Goal: Communication & Community: Answer question/provide support

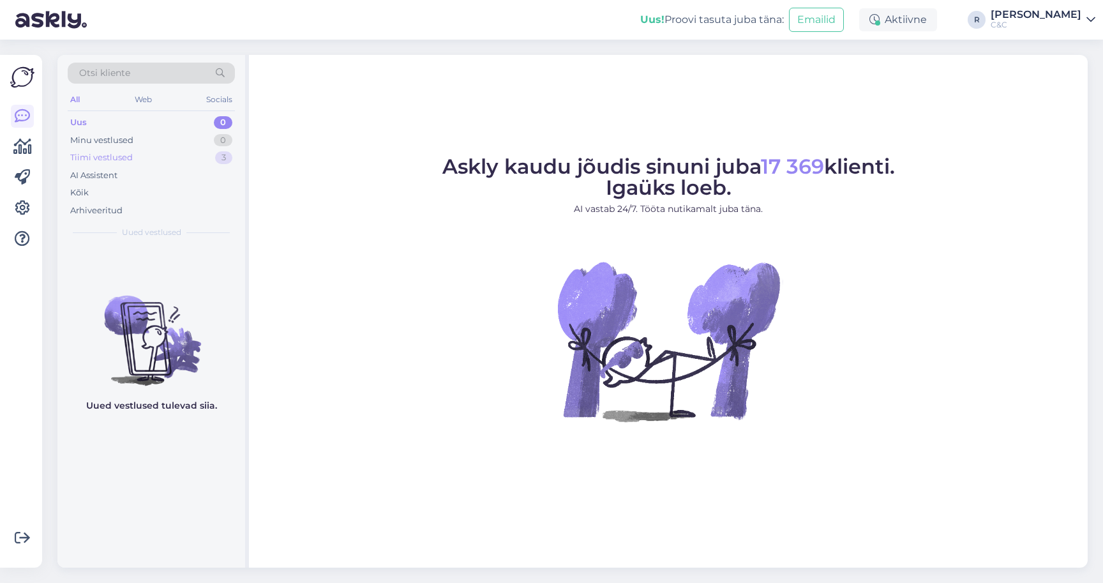
click at [182, 152] on div "Tiimi vestlused 3" at bounding box center [151, 158] width 167 height 18
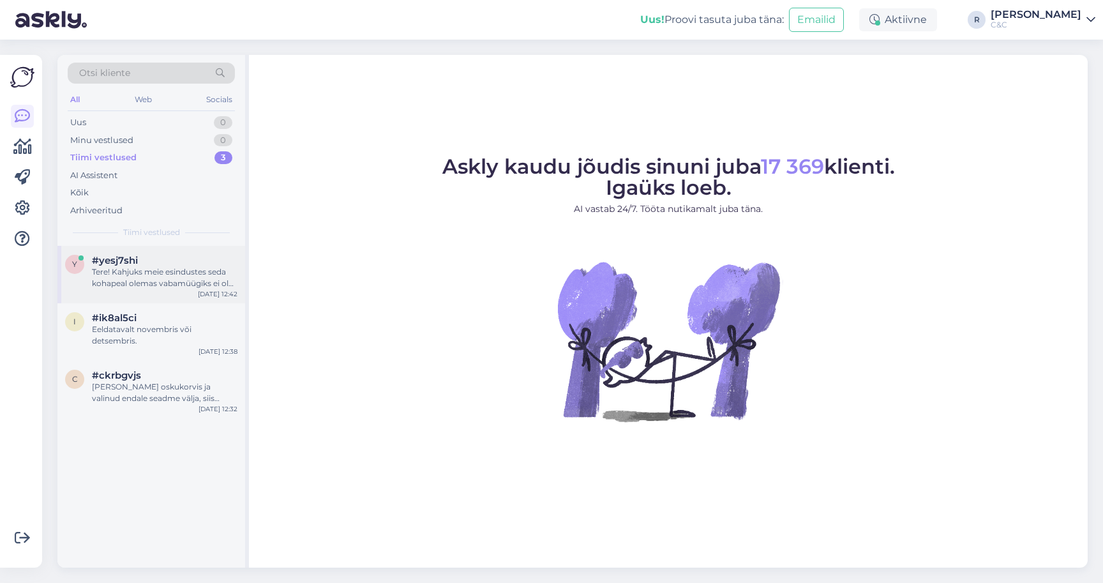
click at [181, 261] on div "#yesj7shi" at bounding box center [165, 260] width 146 height 11
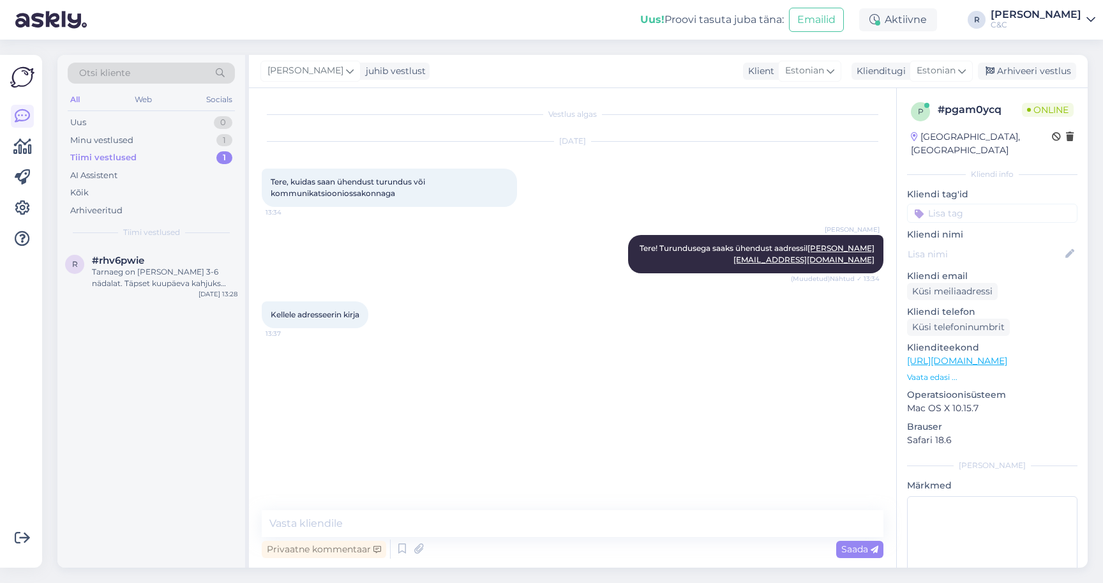
click at [489, 506] on div "Vestlus algas [DATE] Tere, kuidas saan ühendust turundus või kommunikatsioonios…" at bounding box center [572, 327] width 647 height 479
click at [481, 520] on textarea at bounding box center [573, 523] width 622 height 27
type textarea "Oi, vabandust. Maarja :)"
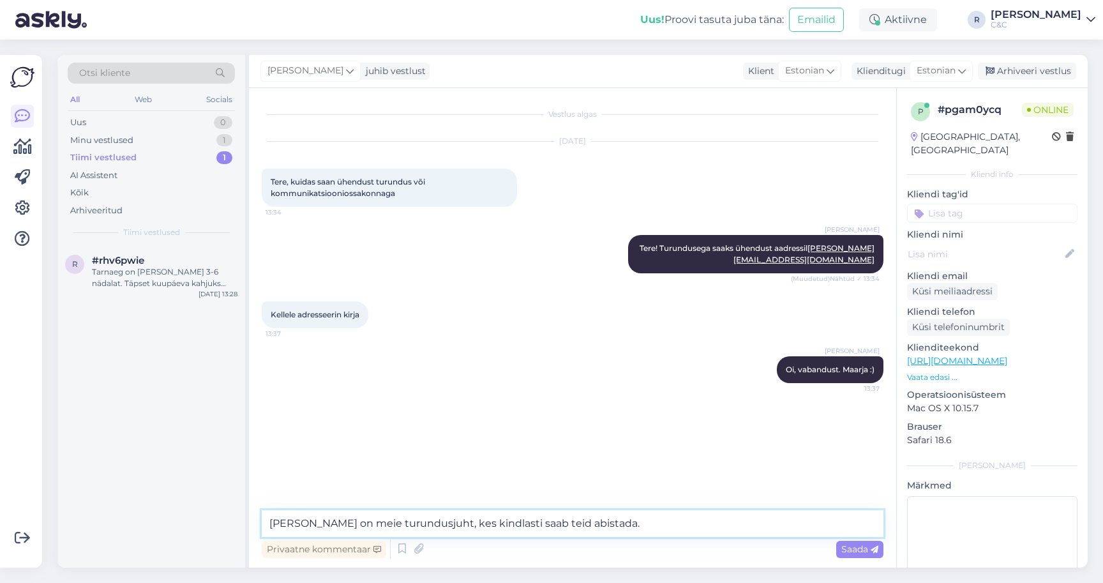
type textarea "[PERSON_NAME] on meie turundusjuht, kes kindlasti saab teid abistada."
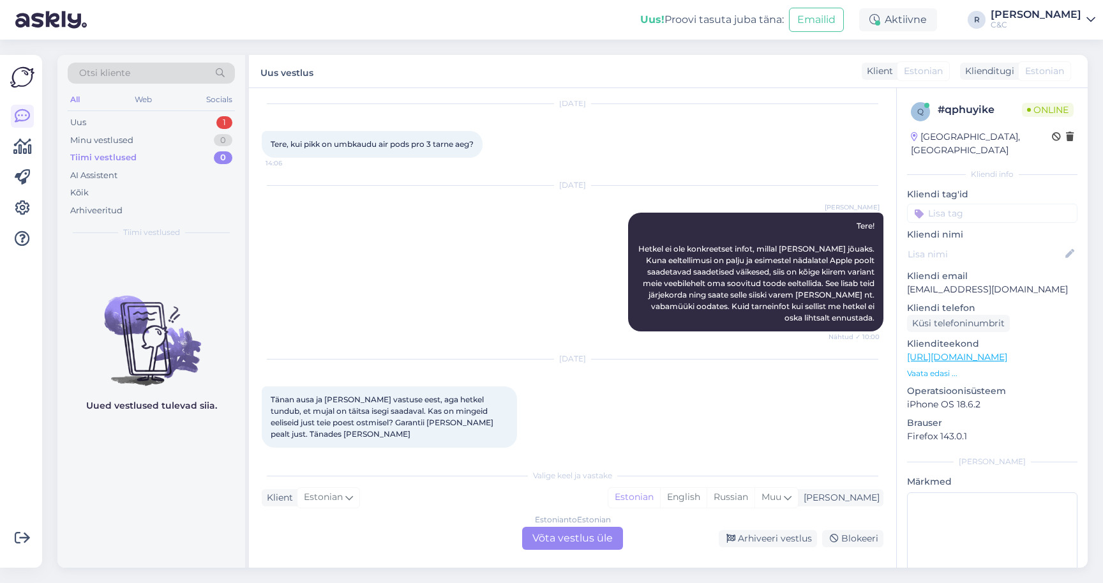
scroll to position [37, 0]
click at [561, 543] on div "Estonian to Estonian Võta vestlus üle" at bounding box center [572, 538] width 101 height 23
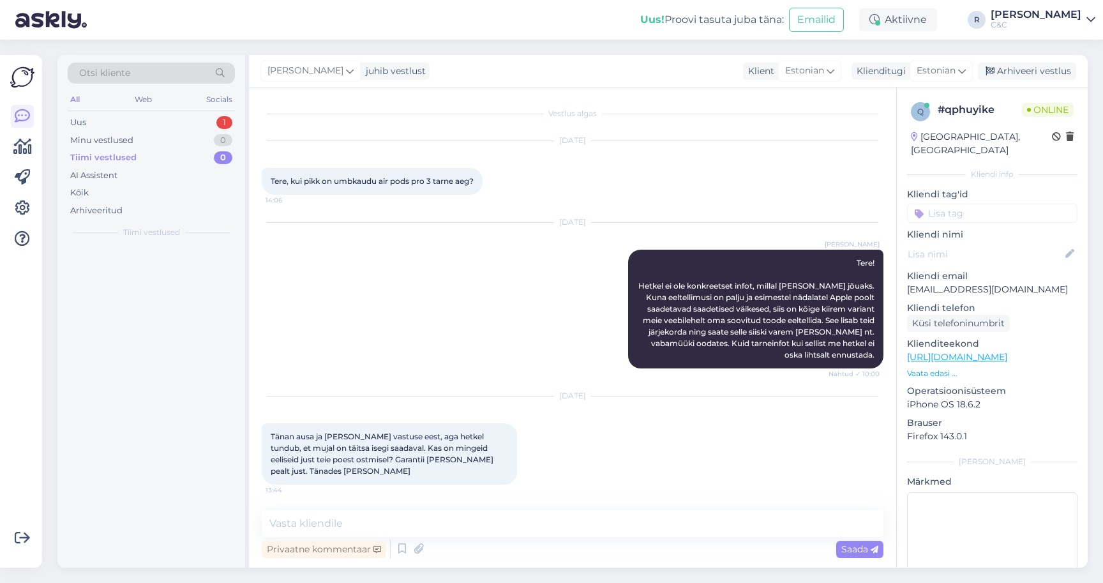
scroll to position [0, 0]
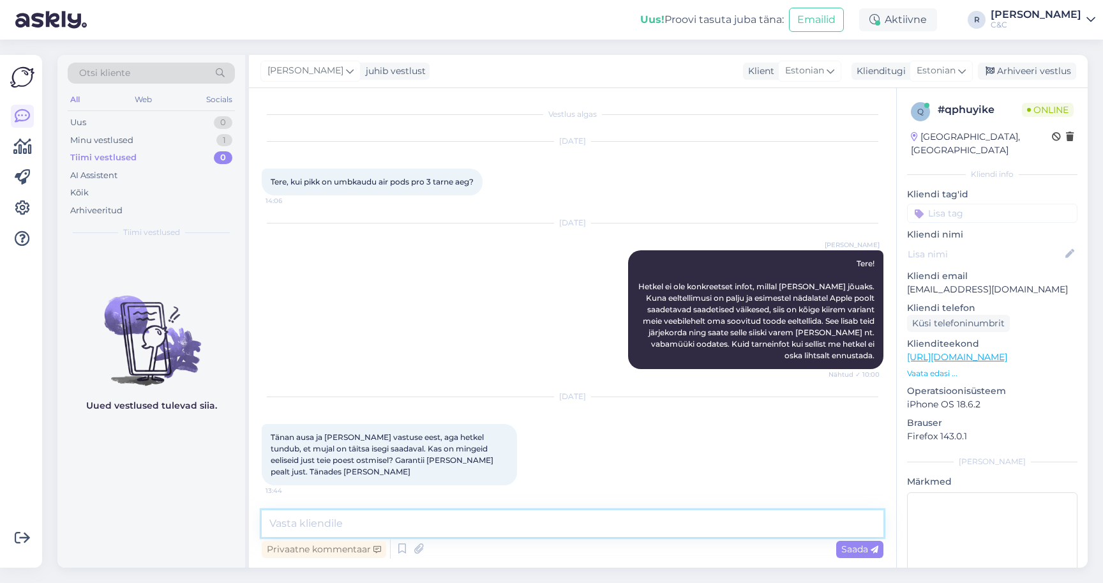
click at [474, 532] on textarea at bounding box center [573, 523] width 622 height 27
type textarea "Mujal on kahjuks tõesti juba saa"
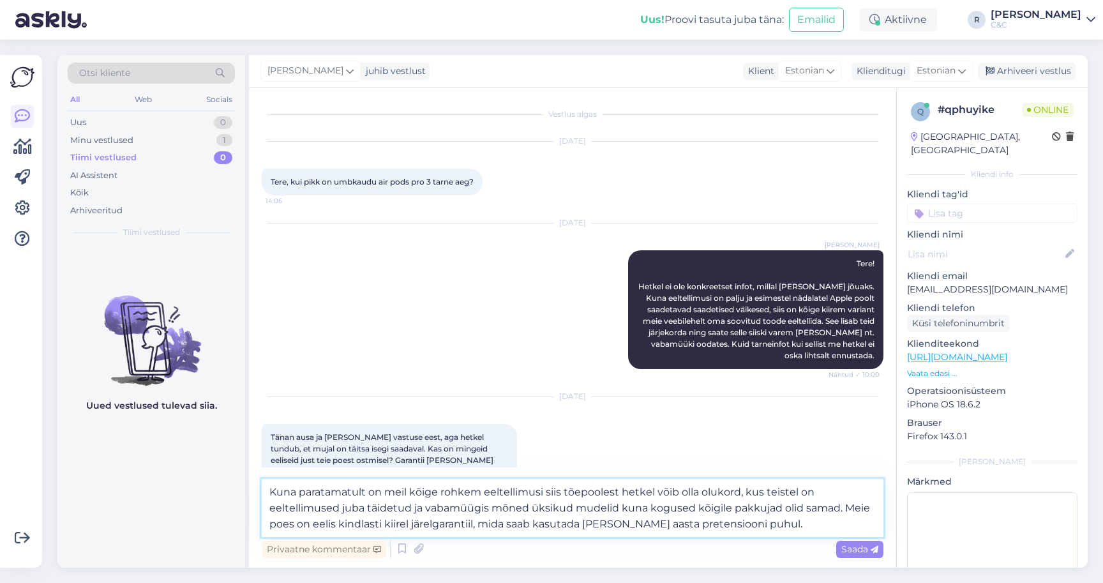
type textarea "Kuna paratamatult on meil kõige rohkem eeltellimusi siis tõepoolest hetkel võib…"
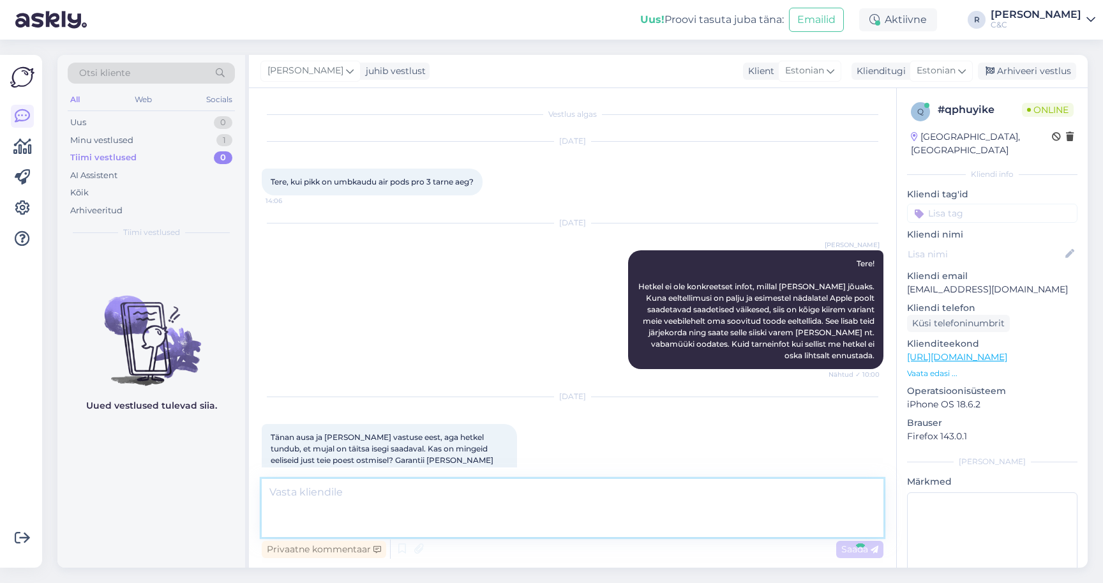
scroll to position [102, 0]
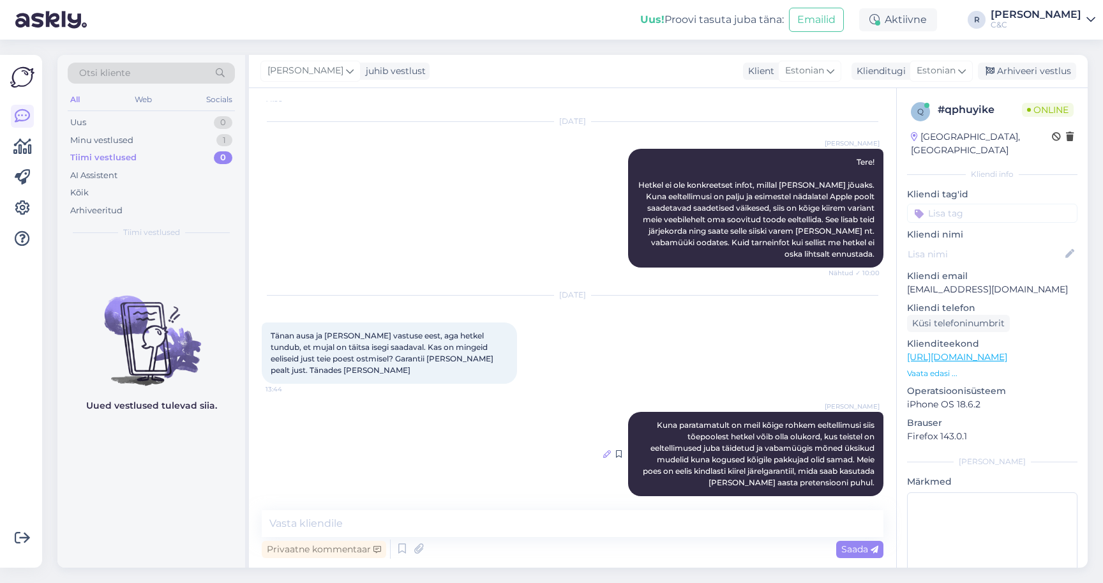
click at [603, 450] on icon at bounding box center [607, 454] width 8 height 8
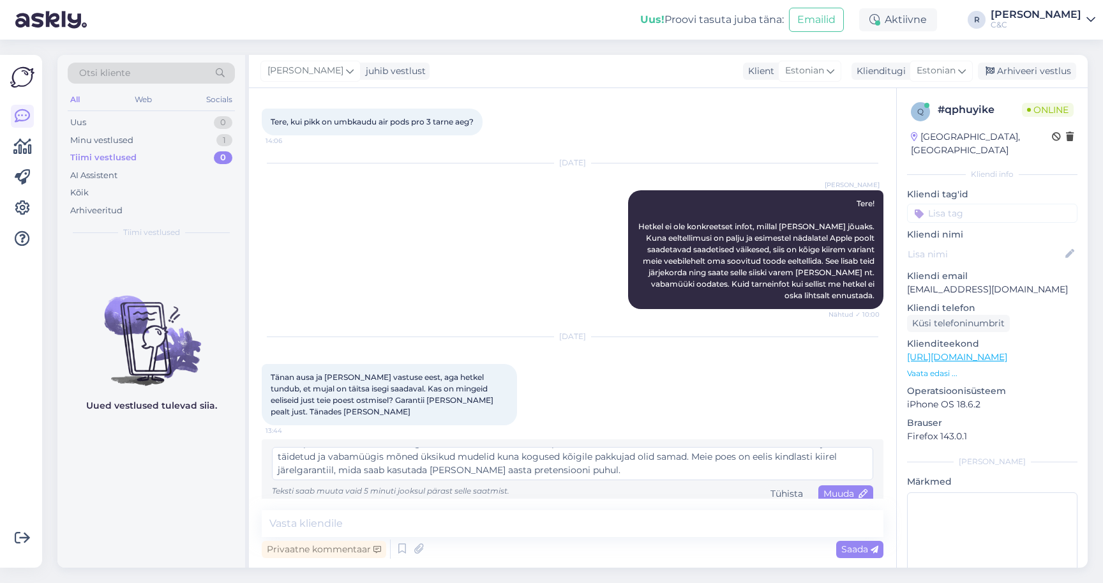
scroll to position [13, 0]
click at [765, 485] on div "Tühista" at bounding box center [786, 493] width 43 height 17
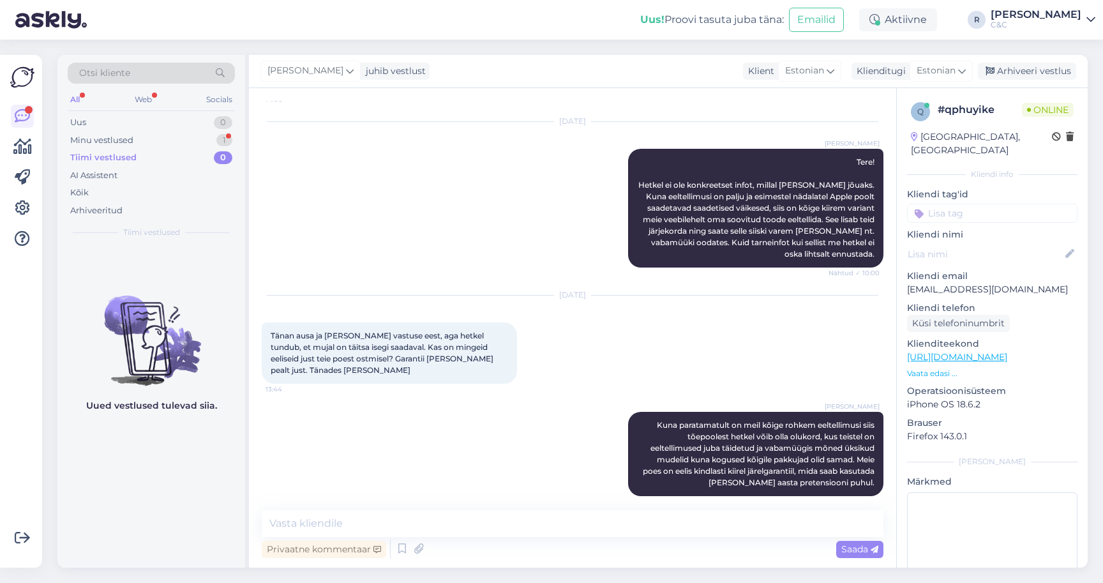
scroll to position [0, 0]
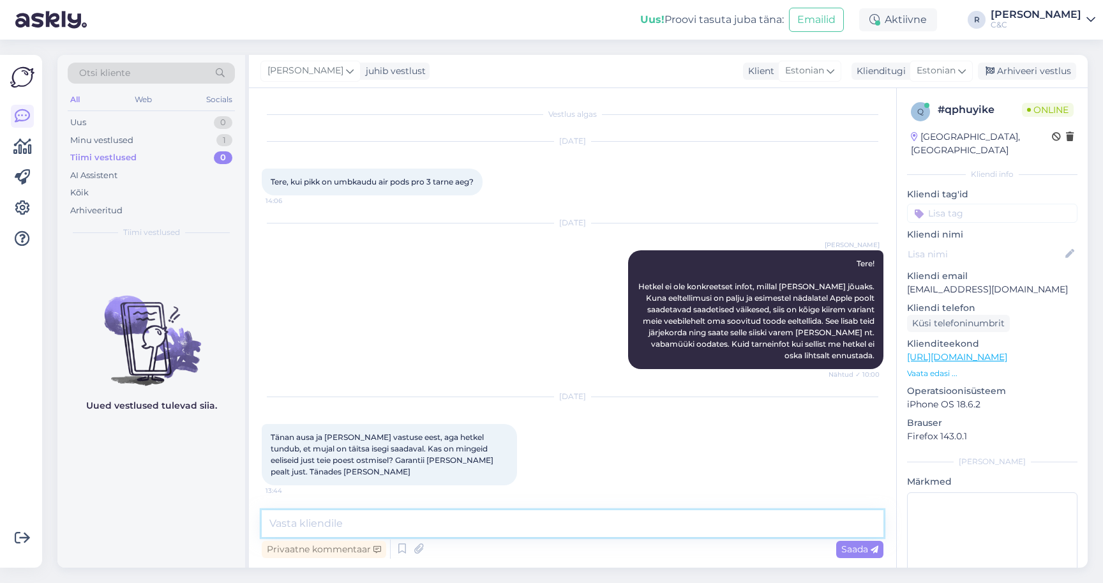
click at [444, 525] on textarea at bounding box center [573, 523] width 622 height 27
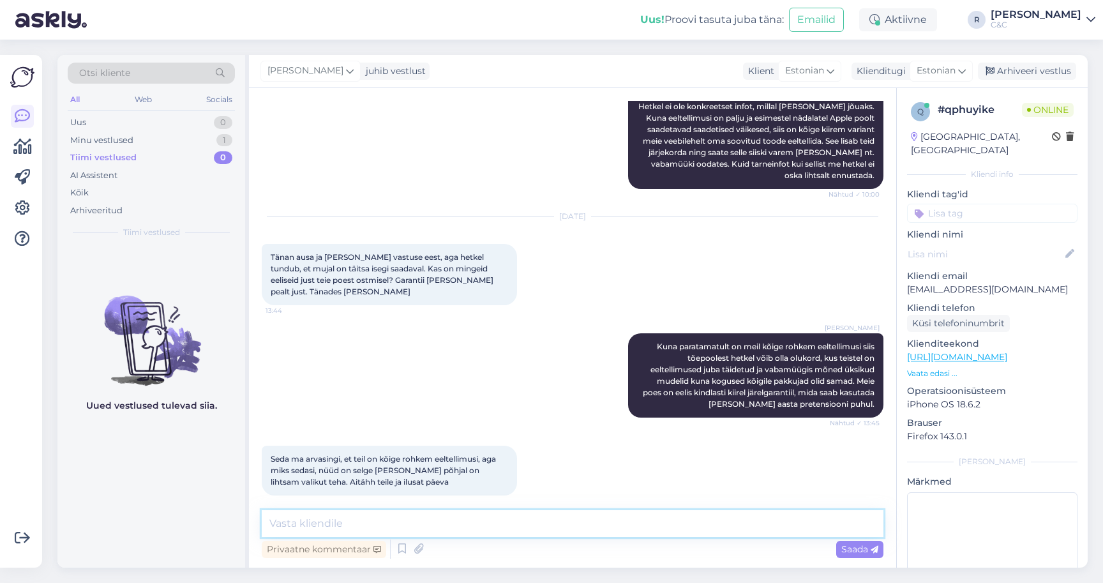
scroll to position [179, 0]
click at [468, 523] on textarea at bounding box center [573, 523] width 622 height 27
click at [1029, 68] on div "Arhiveeri vestlus" at bounding box center [1027, 71] width 98 height 17
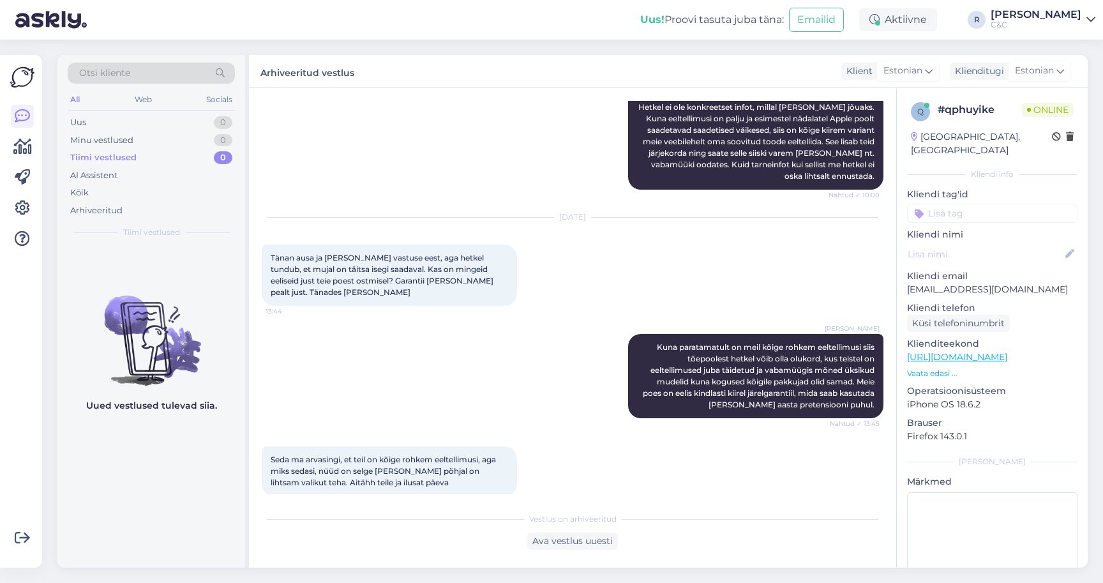
click at [545, 557] on div "Vestlus algas [DATE] Tere, kui pikk on umbkaudu air pods pro 3 tarne aeg? 14:06…" at bounding box center [572, 327] width 647 height 479
click at [551, 549] on div "Ava vestlus uuesti" at bounding box center [572, 540] width 91 height 17
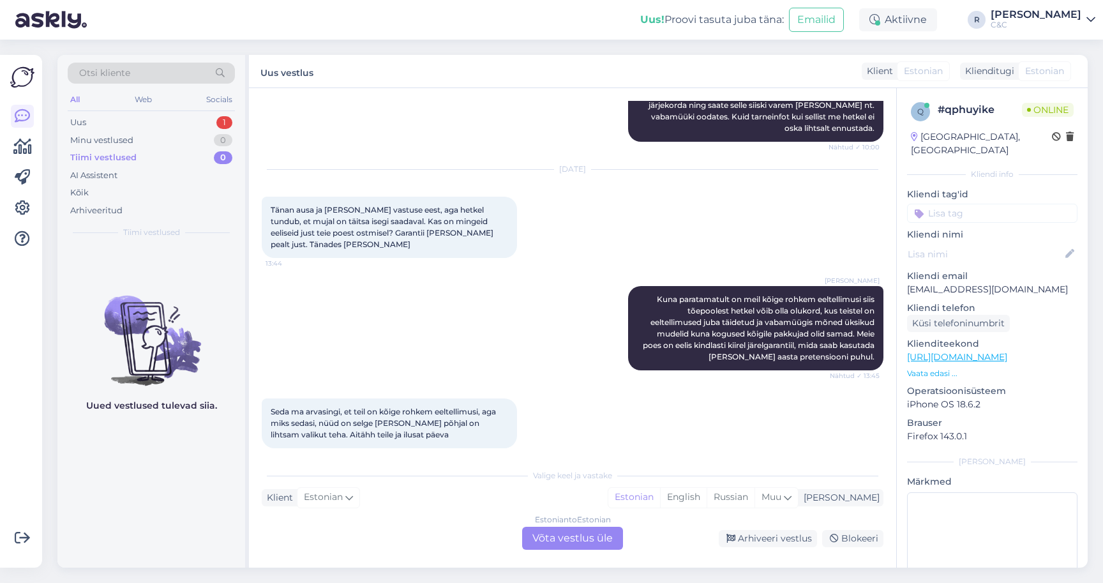
click at [543, 541] on div "Estonian to Estonian Võta vestlus üle" at bounding box center [572, 538] width 101 height 23
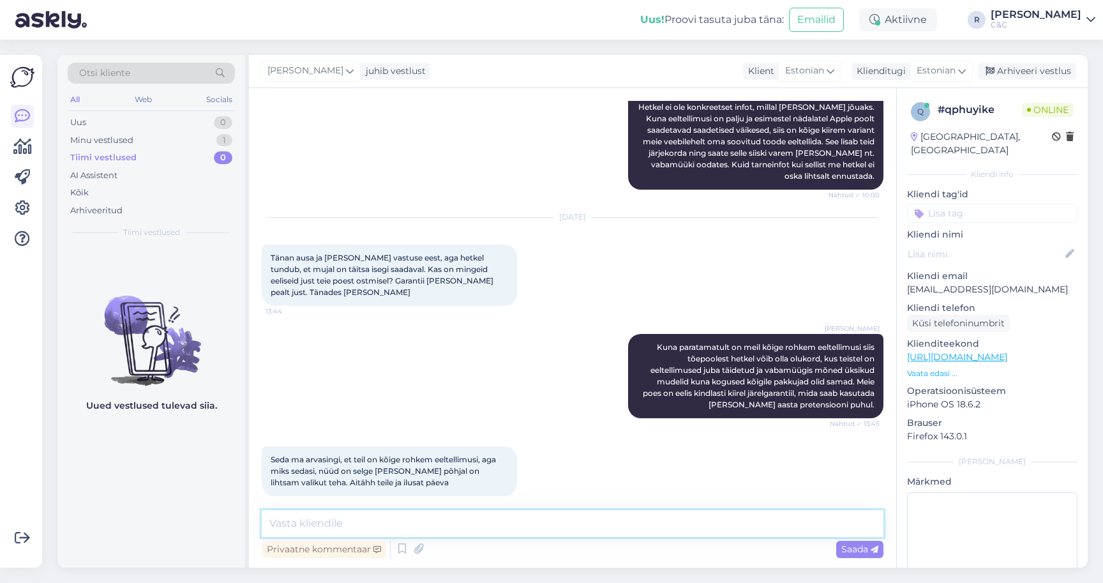
click at [463, 524] on textarea at bounding box center [573, 523] width 622 height 27
type textarea "Teile ka! :)"
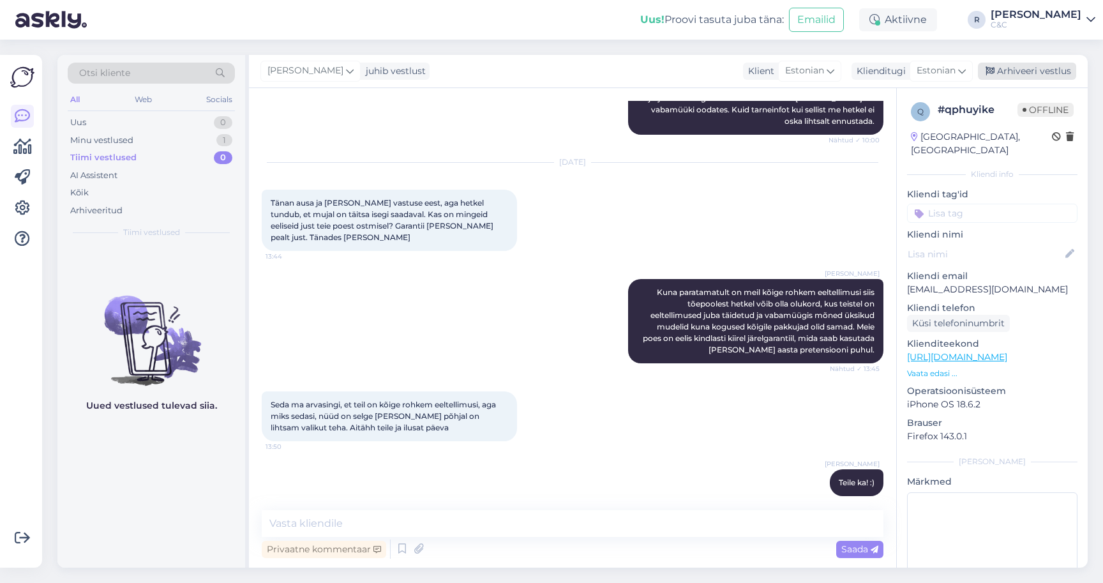
click at [1032, 72] on div "Arhiveeri vestlus" at bounding box center [1027, 71] width 98 height 17
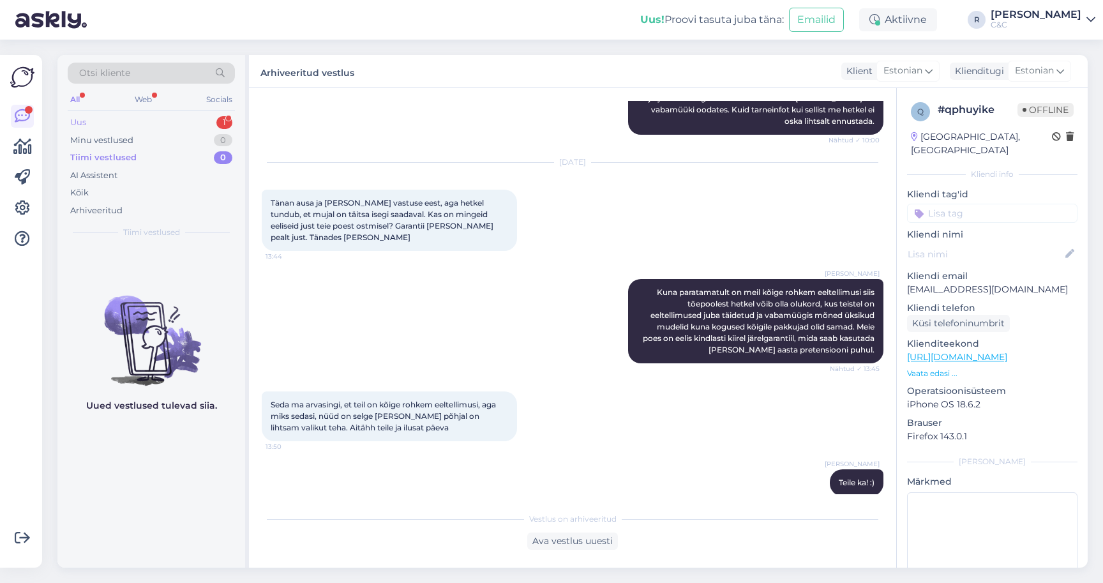
click at [216, 121] on div "Uus 1" at bounding box center [151, 123] width 167 height 18
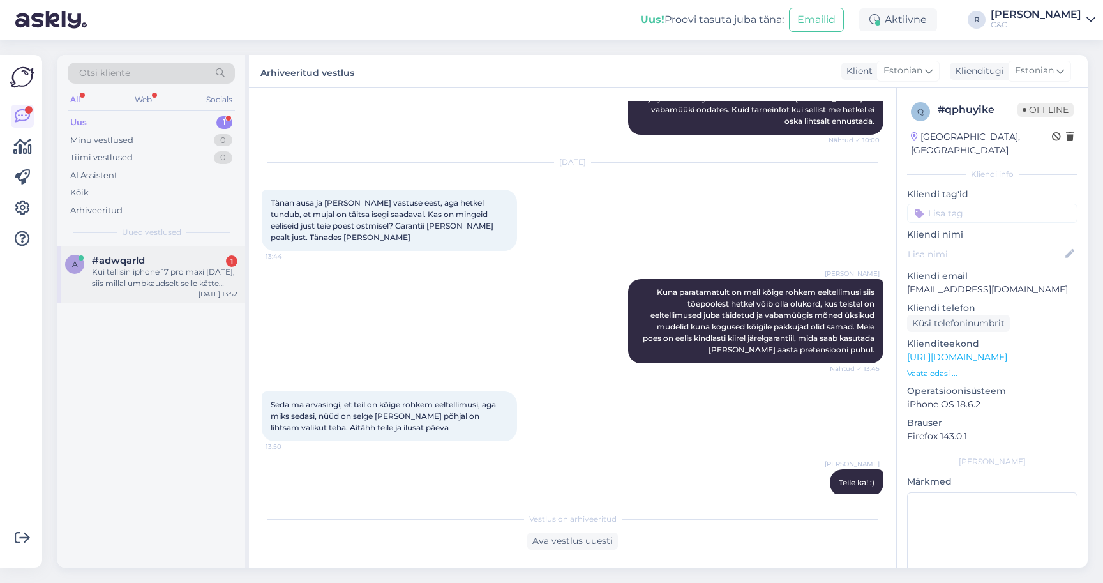
click at [151, 249] on div "a #adwqarld 1 Kui tellisin iphone 17 pro maxi [DATE], siis millal umbkaudselt s…" at bounding box center [151, 274] width 188 height 57
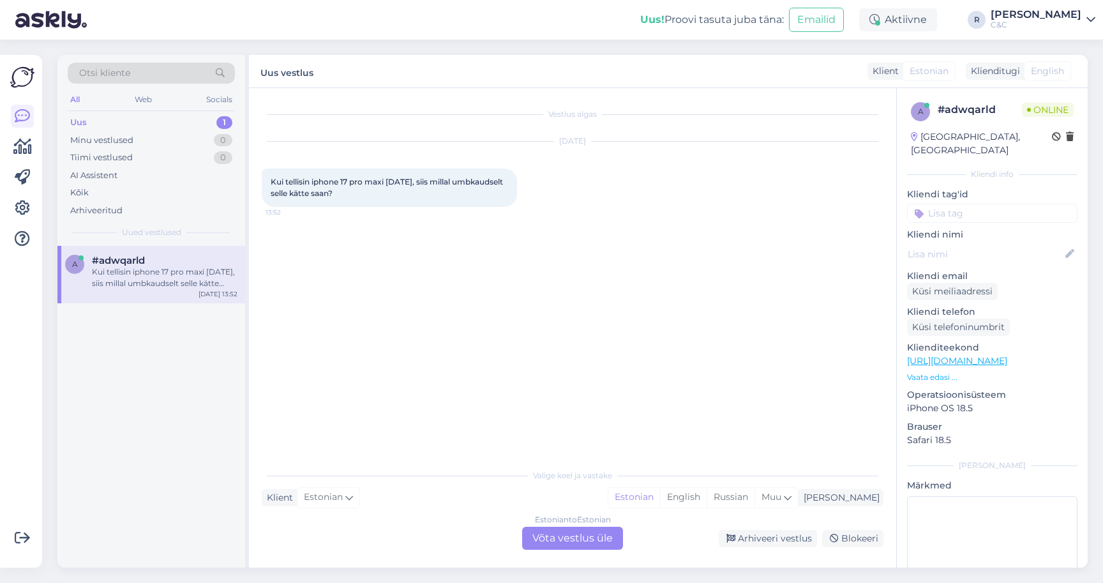
click at [584, 548] on div "Estonian to Estonian Võta vestlus üle" at bounding box center [572, 538] width 101 height 23
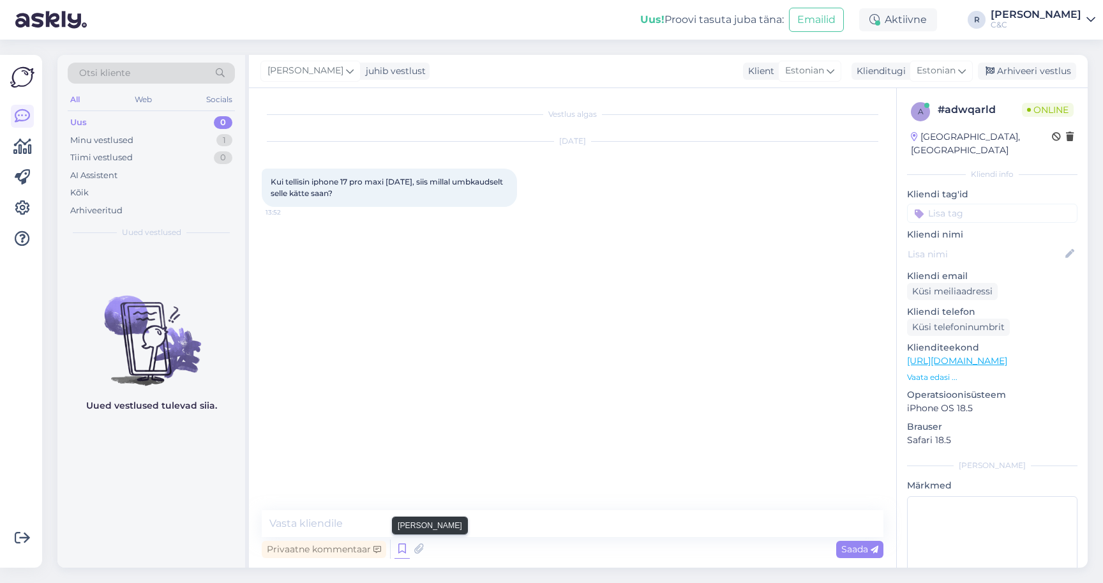
click at [401, 552] on icon at bounding box center [402, 548] width 15 height 19
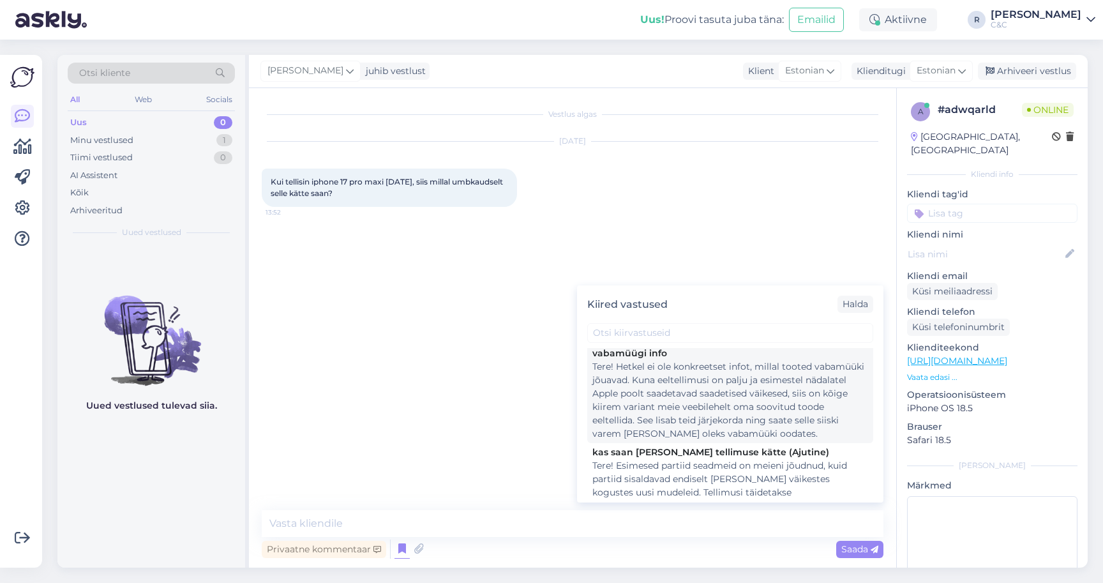
scroll to position [193, 0]
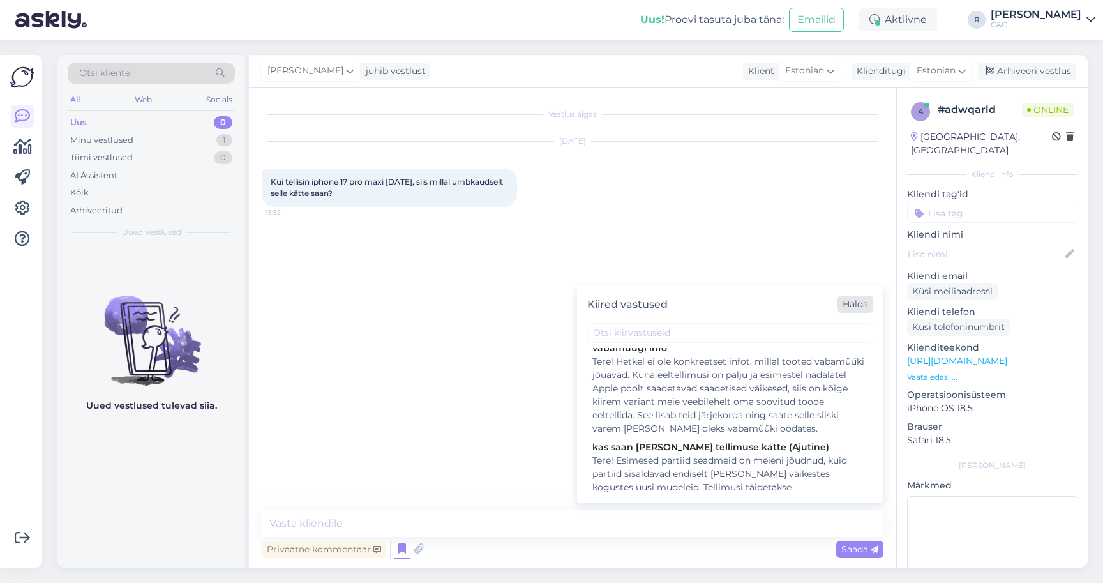
click at [855, 305] on div "Halda" at bounding box center [856, 304] width 36 height 17
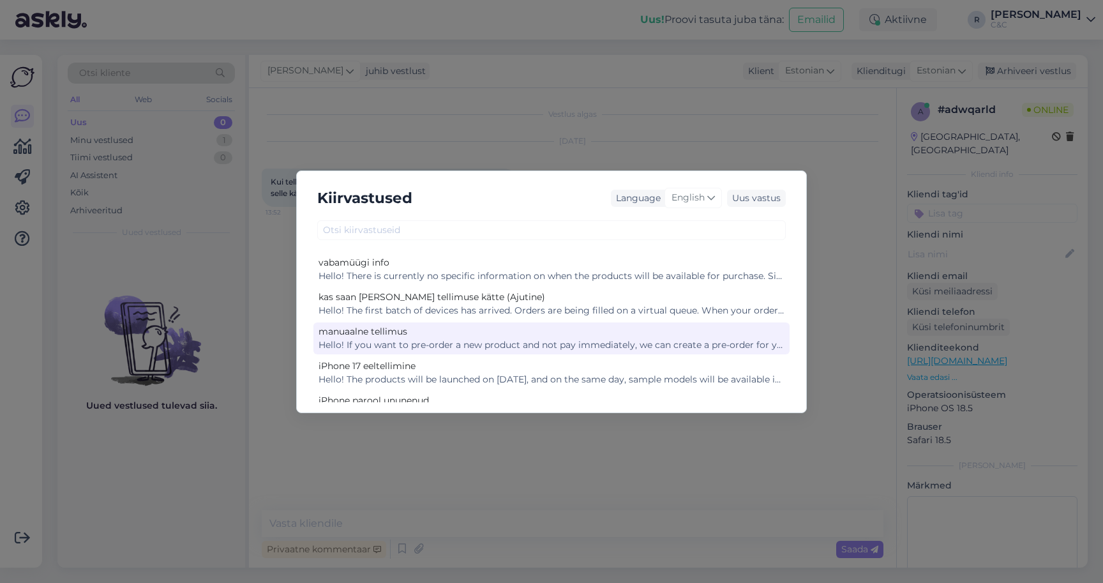
scroll to position [81, 0]
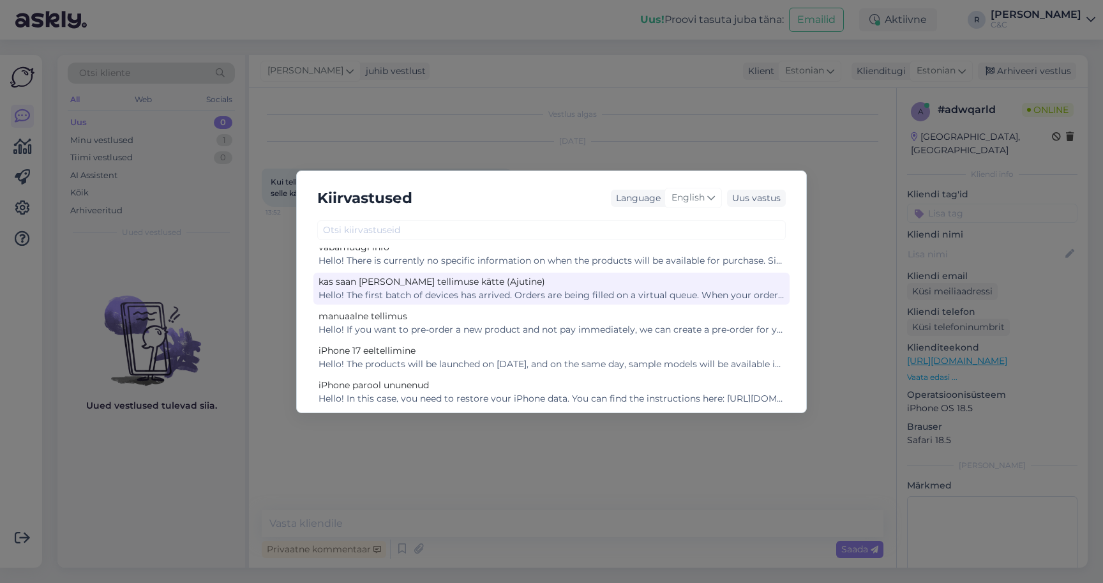
click at [513, 299] on div "Hello! The first batch of devices has arrived. Orders are being filled on a vir…" at bounding box center [552, 295] width 466 height 13
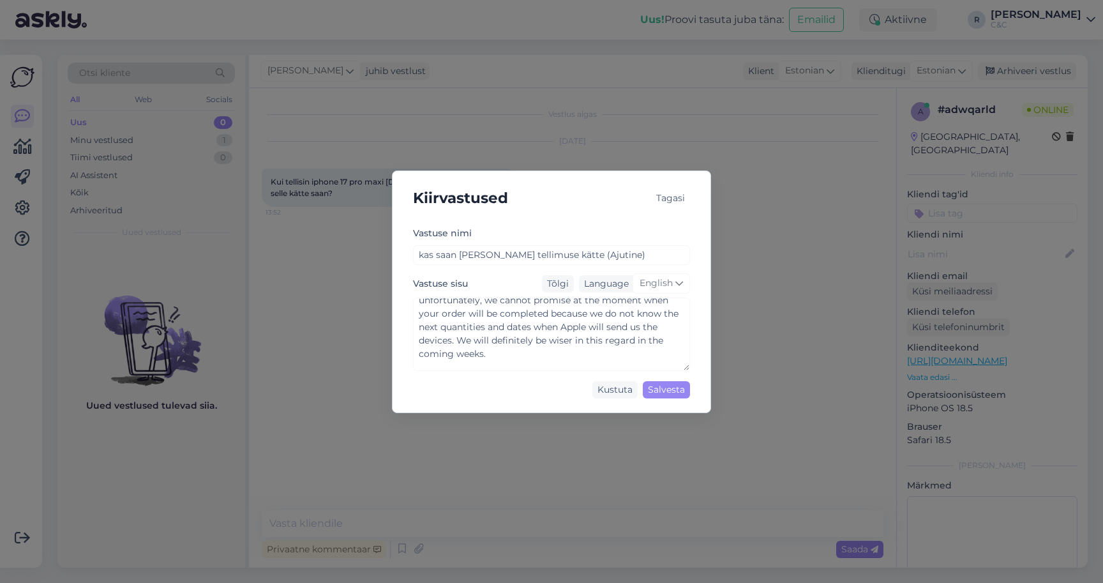
scroll to position [0, 0]
click at [661, 289] on span "English" at bounding box center [656, 283] width 33 height 14
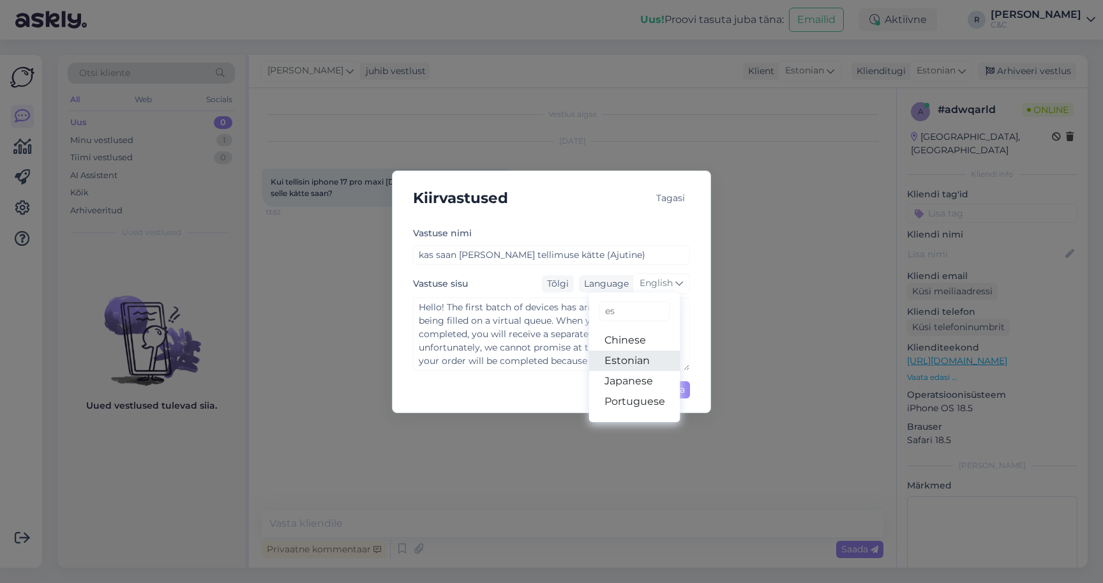
type input "es"
click at [617, 354] on link "Estonian" at bounding box center [634, 360] width 91 height 20
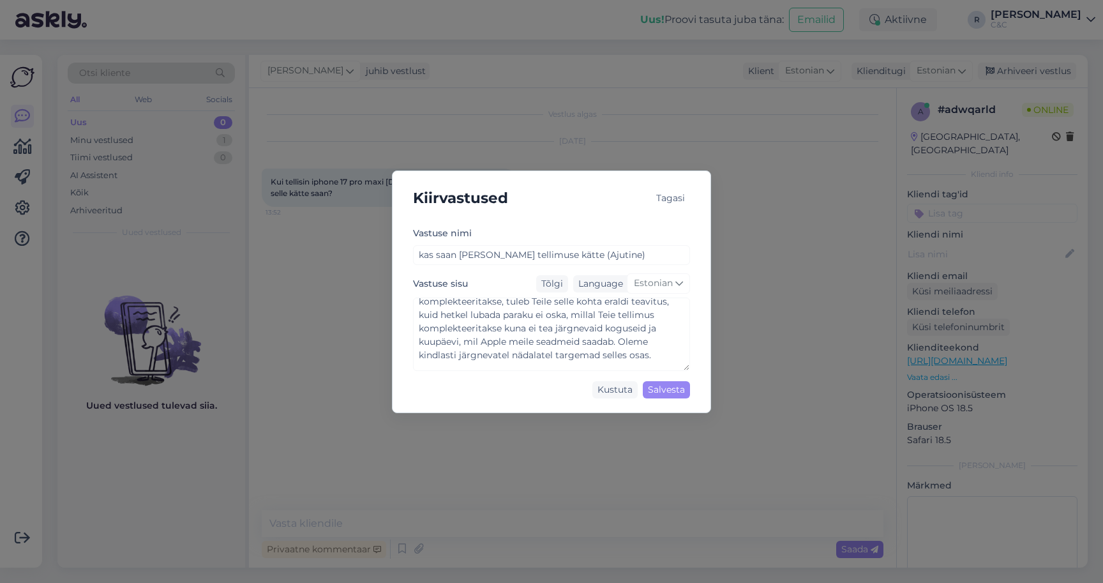
scroll to position [86, 0]
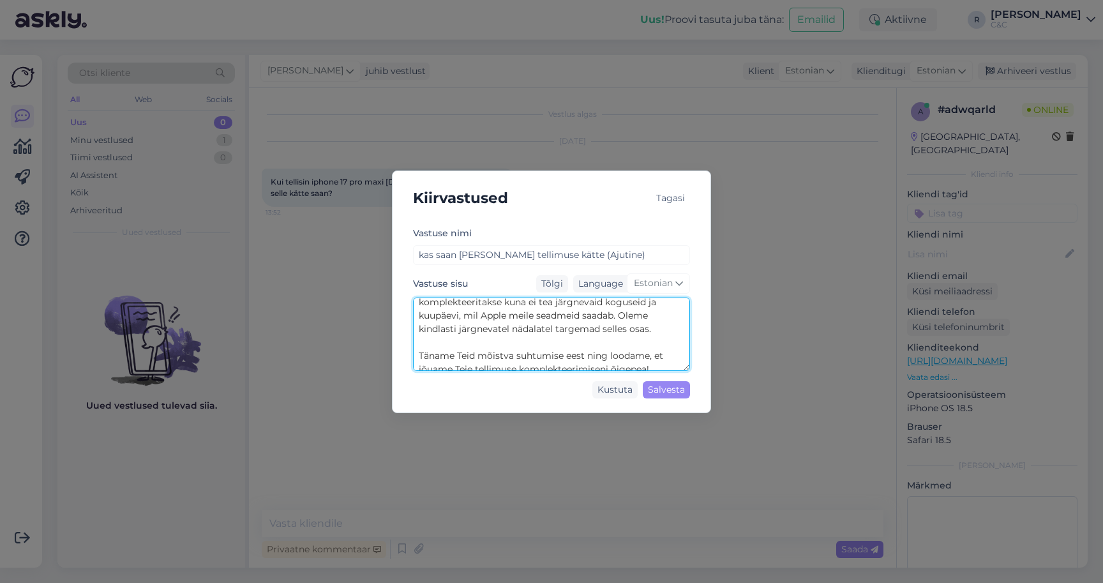
drag, startPoint x: 648, startPoint y: 328, endPoint x: 622, endPoint y: 315, distance: 28.3
click at [622, 315] on textarea "Tere! Esimesed partiid seadmeid on meieni jõudnud, kuid partiid sisaldavad endi…" at bounding box center [551, 334] width 277 height 73
drag, startPoint x: 594, startPoint y: 326, endPoint x: 551, endPoint y: 326, distance: 42.8
click at [551, 326] on textarea "Tere! Esimesed partiid seadmeid on meieni jõudnud, kuid partiid sisaldavad endi…" at bounding box center [551, 334] width 277 height 73
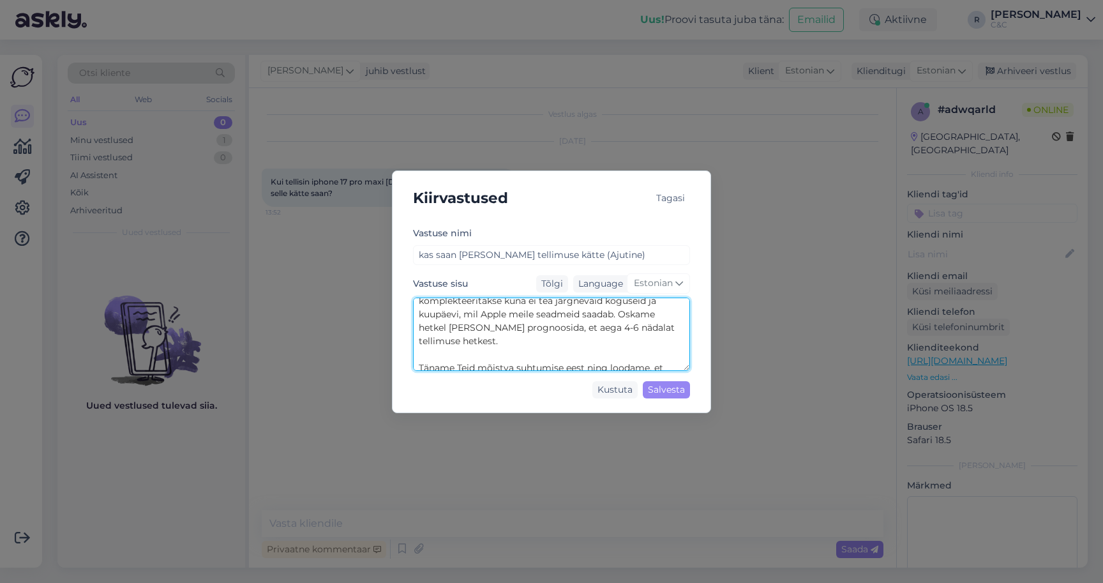
click at [566, 330] on textarea "Tere! Esimesed partiid seadmeid on meieni jõudnud, kuid partiid sisaldavad endi…" at bounding box center [551, 334] width 277 height 73
click at [520, 336] on textarea "Tere! Esimesed partiid seadmeid on meieni jõudnud, kuid partiid sisaldavad endi…" at bounding box center [551, 334] width 277 height 73
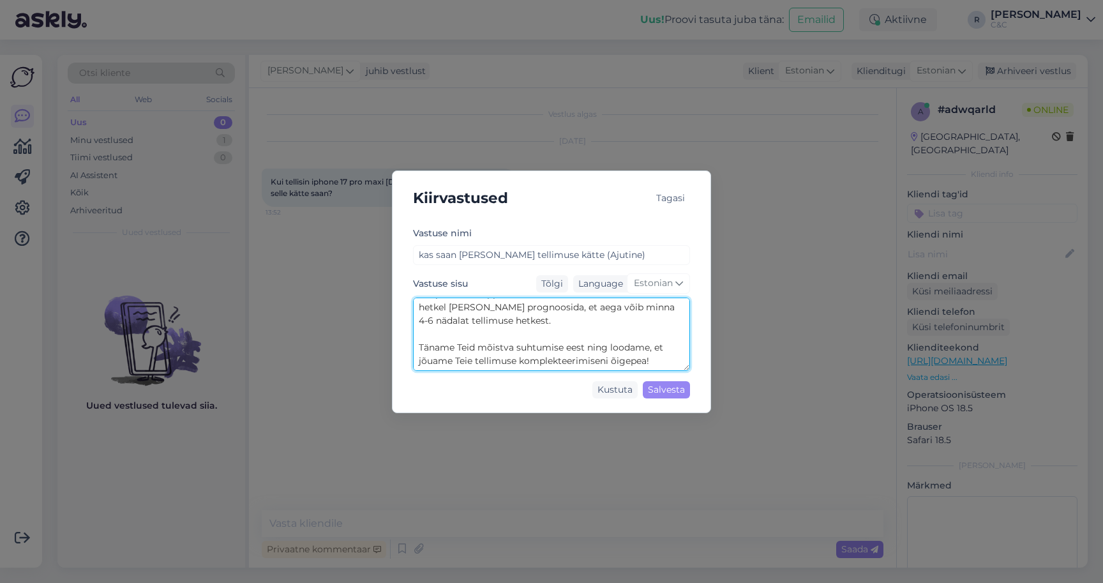
scroll to position [107, 0]
type textarea "Tere! Esimesed partiid seadmeid on meieni jõudnud, kuid partiid sisaldavad endi…"
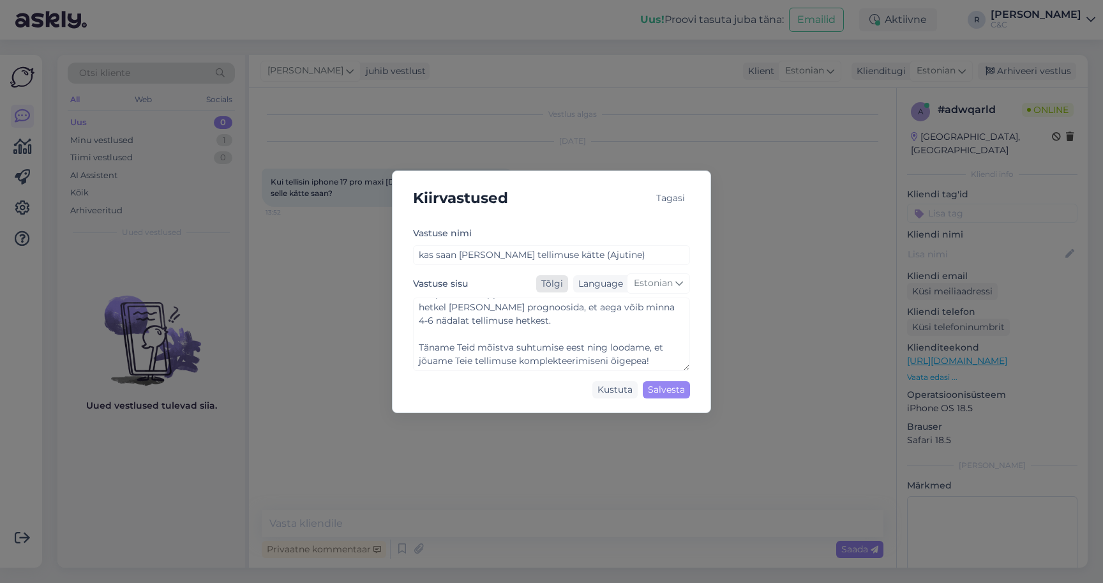
click at [552, 287] on div "Tõlgi" at bounding box center [552, 283] width 32 height 17
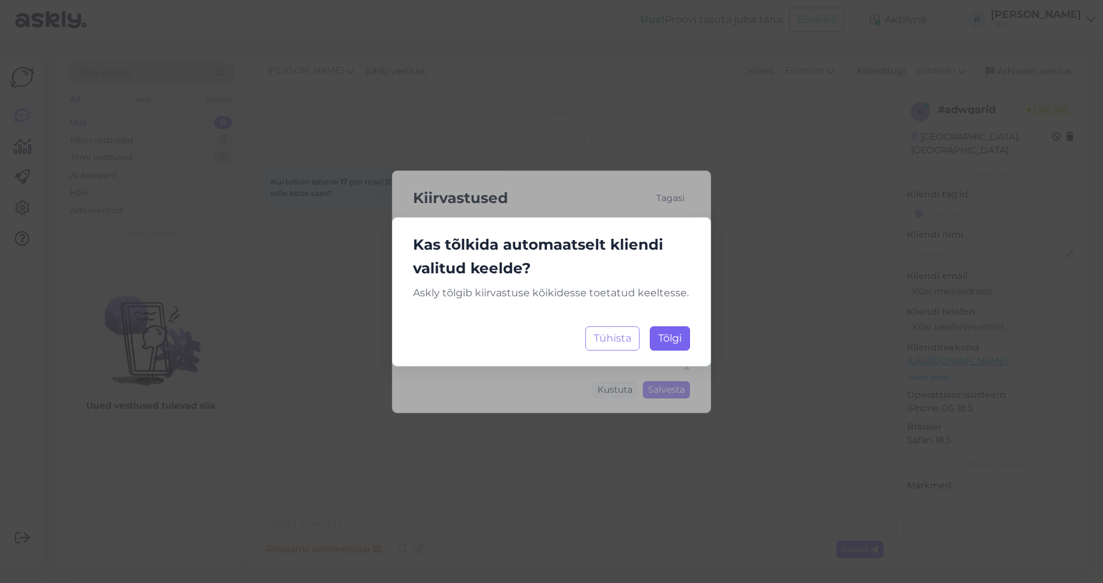
click at [666, 343] on span "Tõlgi" at bounding box center [670, 338] width 24 height 12
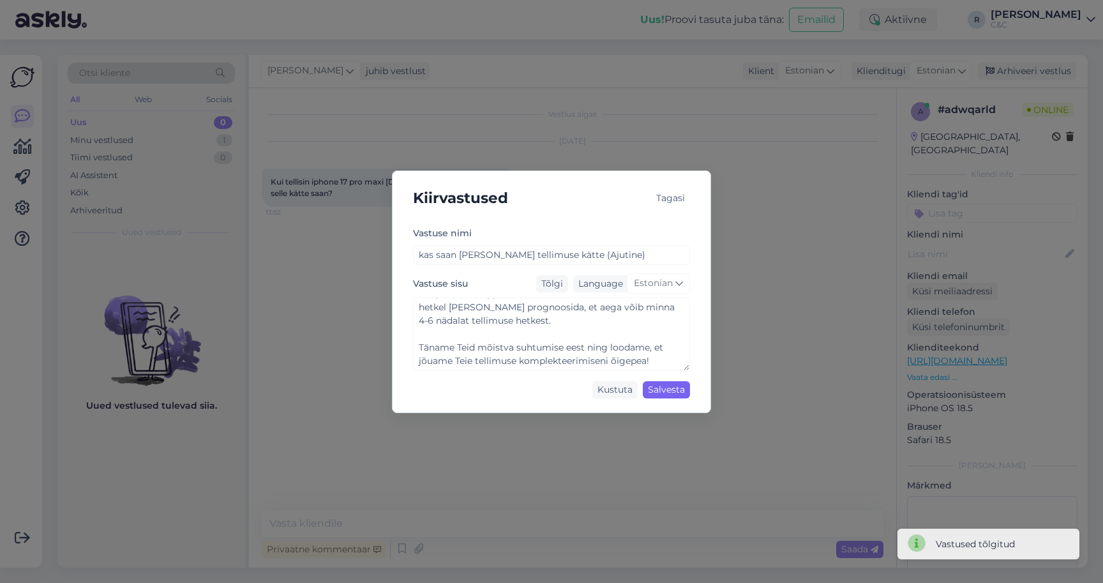
click at [667, 387] on div "Salvesta" at bounding box center [666, 389] width 47 height 17
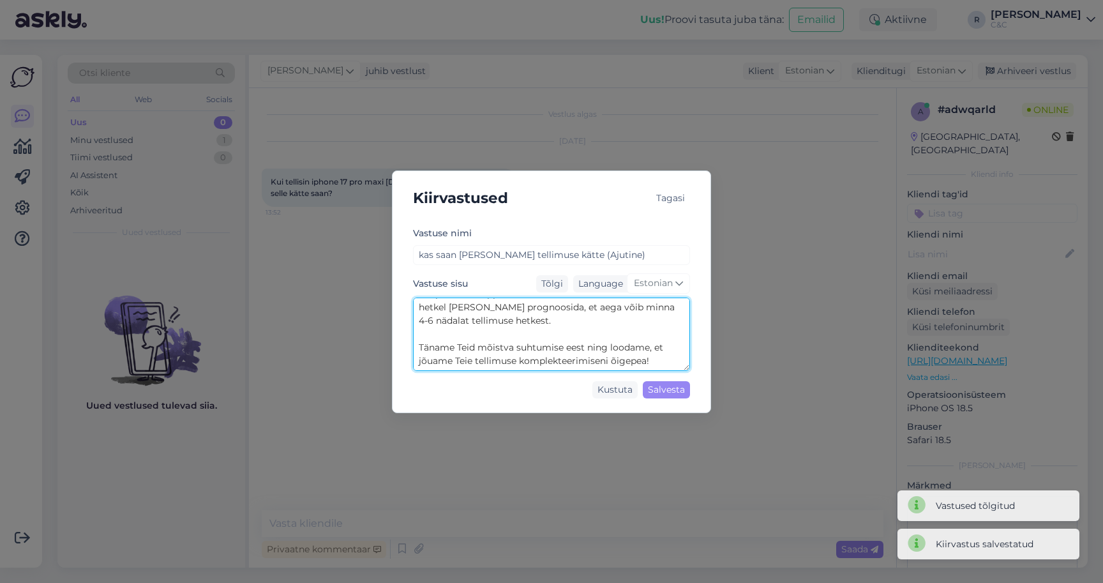
click at [641, 358] on textarea "Tere! Esimesed partiid seadmeid on meieni jõudnud, kuid partiid sisaldavad endi…" at bounding box center [551, 334] width 277 height 73
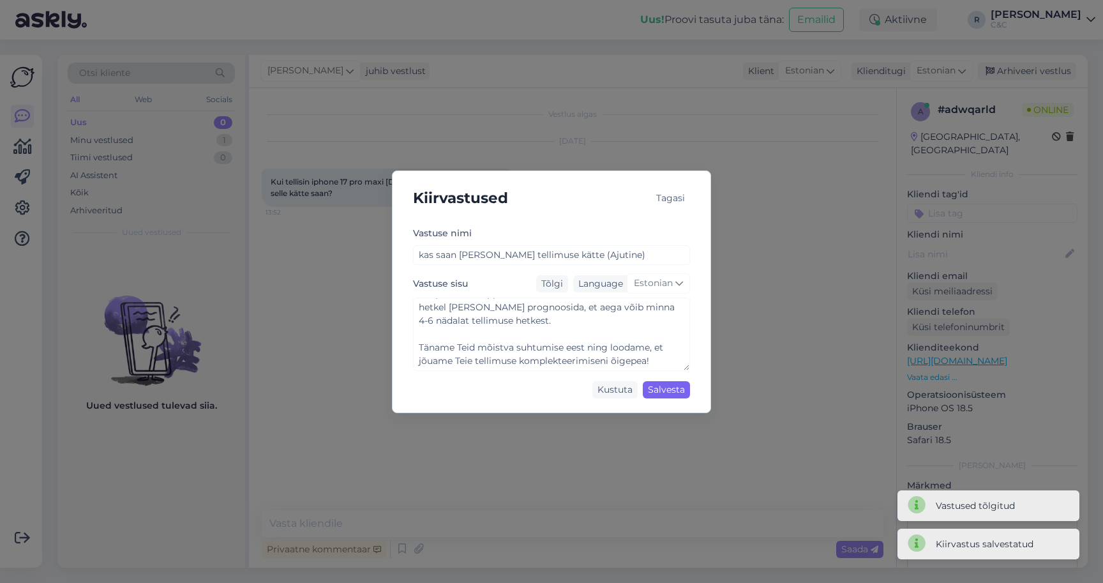
click at [665, 381] on div "Salvesta" at bounding box center [666, 389] width 47 height 17
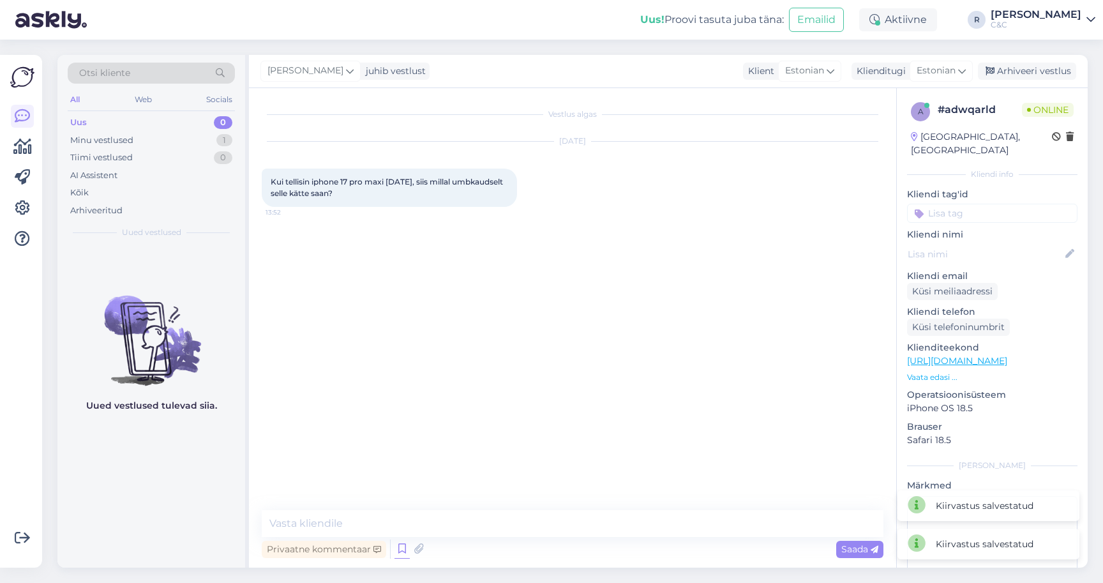
click at [399, 548] on icon at bounding box center [402, 548] width 15 height 19
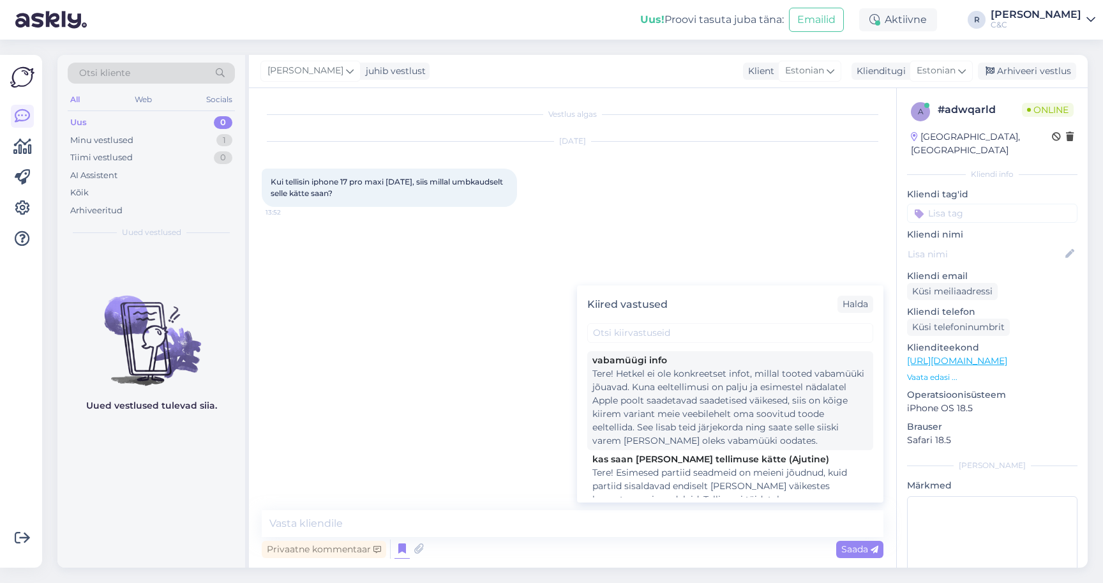
scroll to position [234, 0]
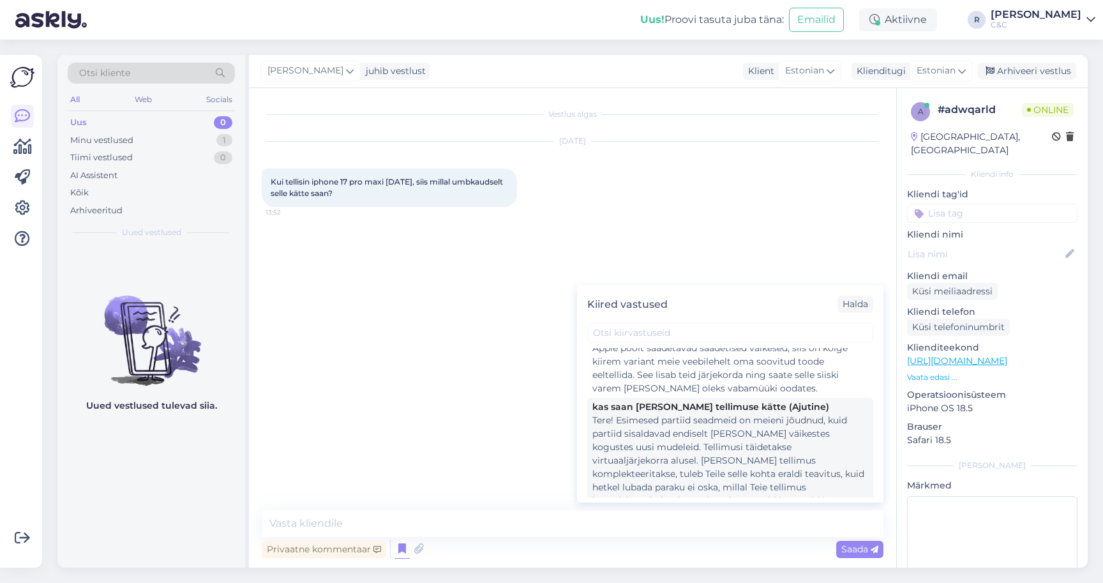
click at [682, 438] on div "Tere! Esimesed partiid seadmeid on meieni jõudnud, kuid partiid sisaldavad endi…" at bounding box center [730, 494] width 276 height 161
type textarea "Tere! Esimesed partiid seadmeid on meieni jõudnud, kuid partiid sisaldavad endi…"
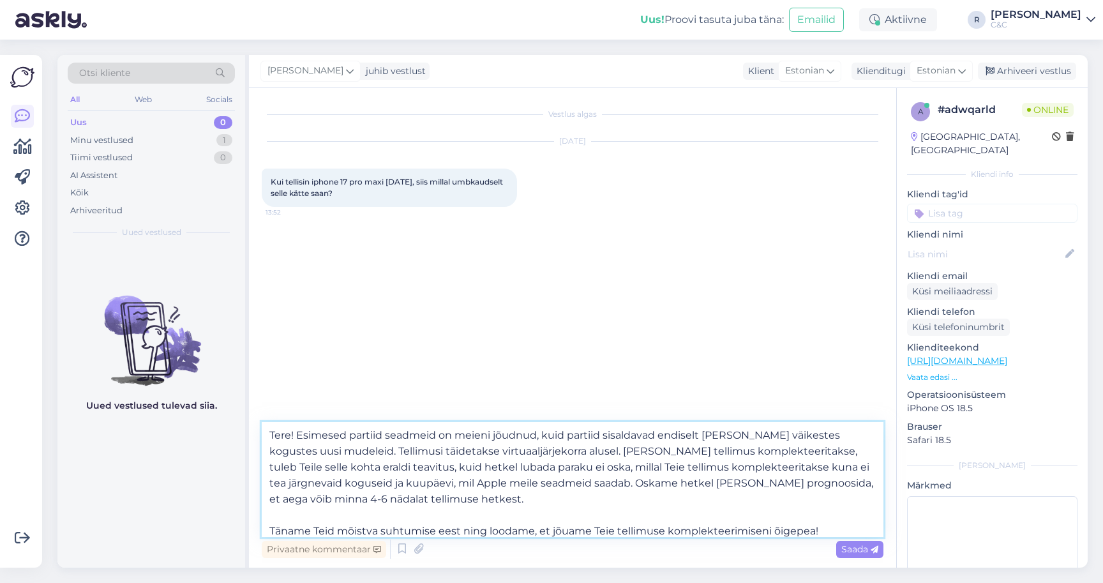
click at [615, 467] on textarea "Tere! Esimesed partiid seadmeid on meieni jõudnud, kuid partiid sisaldavad endi…" at bounding box center [573, 479] width 622 height 115
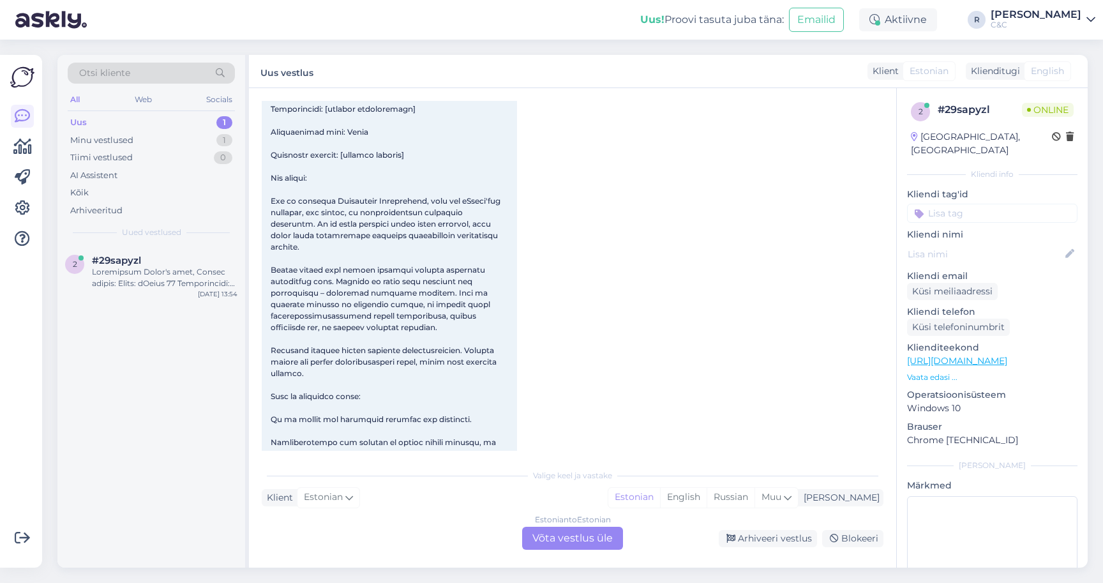
scroll to position [173, 0]
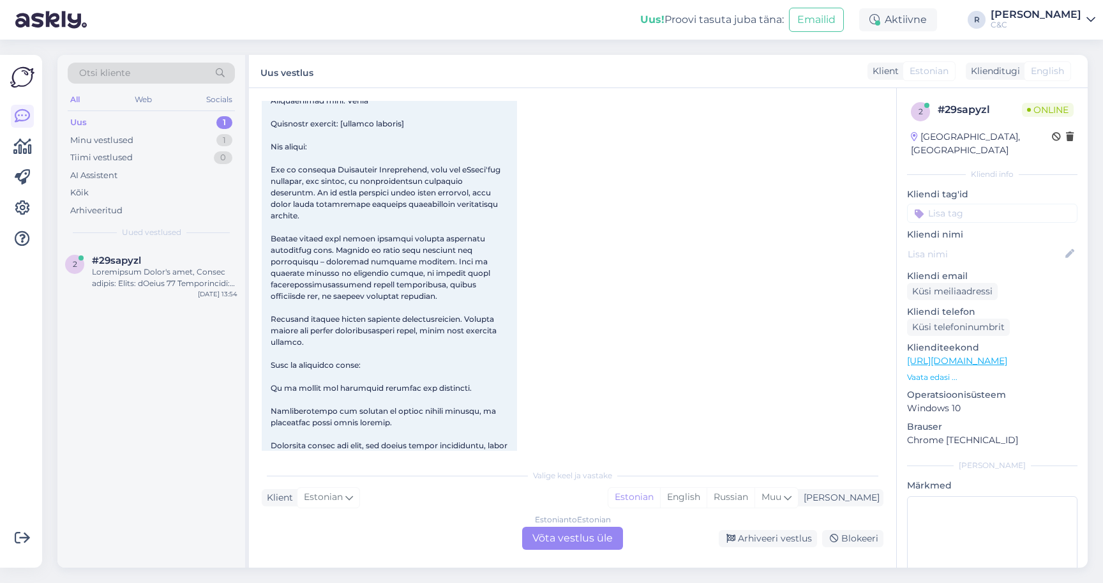
click at [552, 534] on div "Estonian to Estonian Võta vestlus üle" at bounding box center [572, 538] width 101 height 23
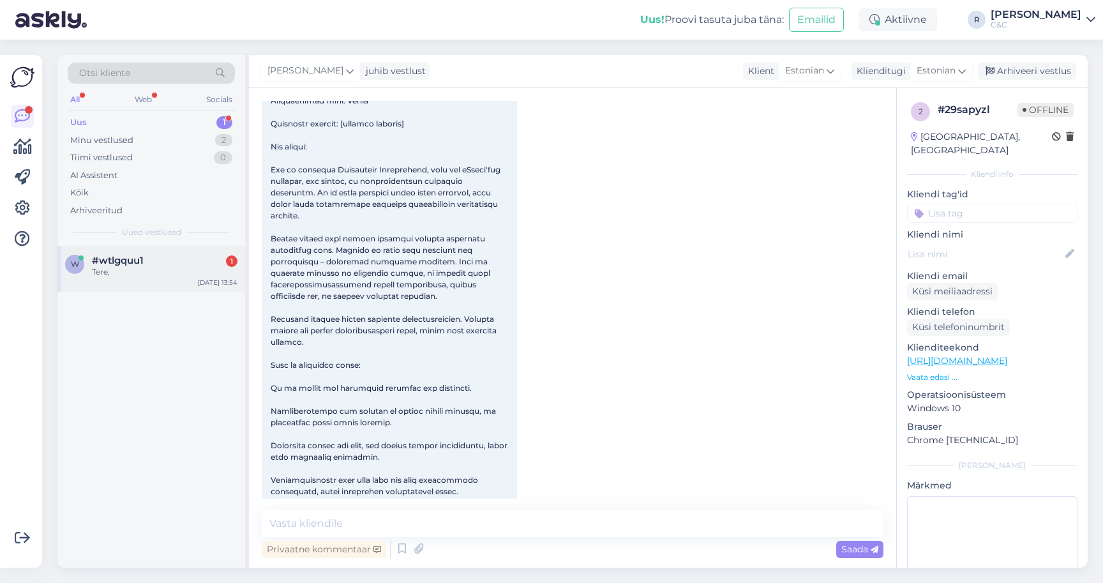
click at [170, 266] on div "Tere," at bounding box center [165, 271] width 146 height 11
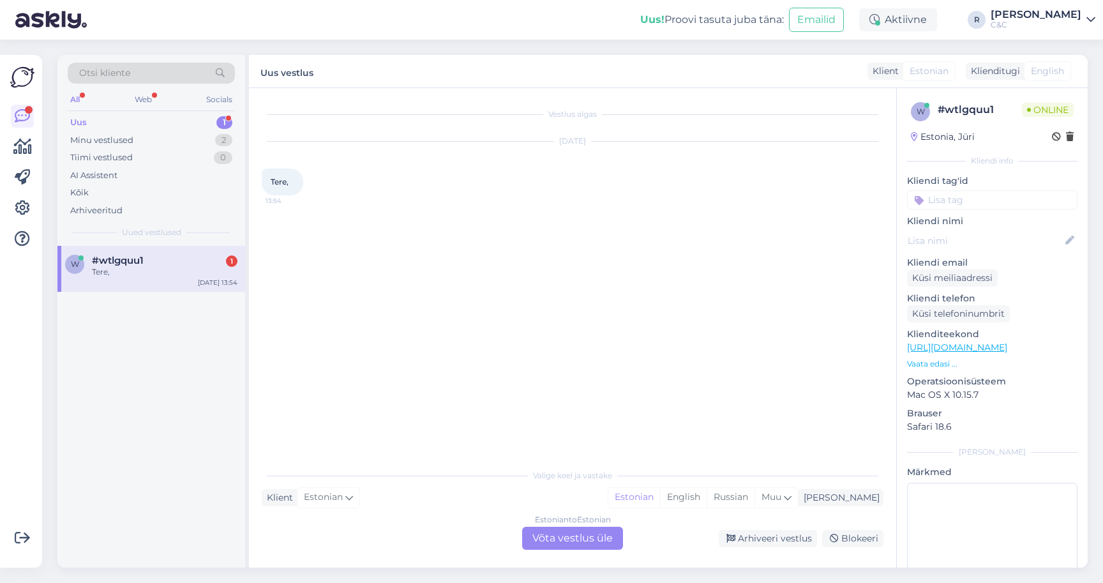
click at [577, 548] on div "Estonian to Estonian Võta vestlus üle" at bounding box center [572, 538] width 101 height 23
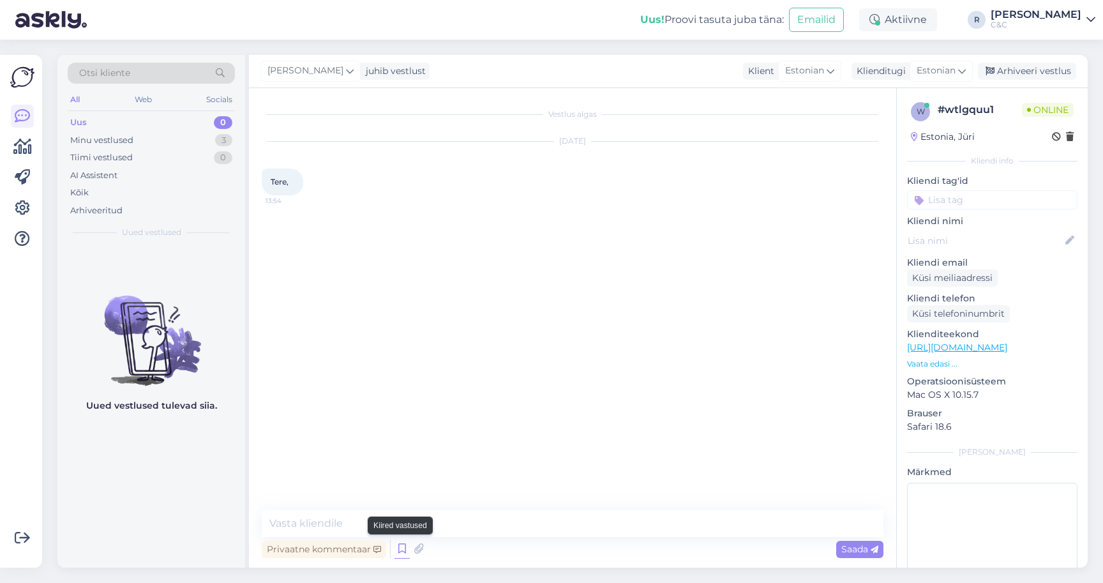
click at [404, 545] on icon at bounding box center [402, 548] width 15 height 19
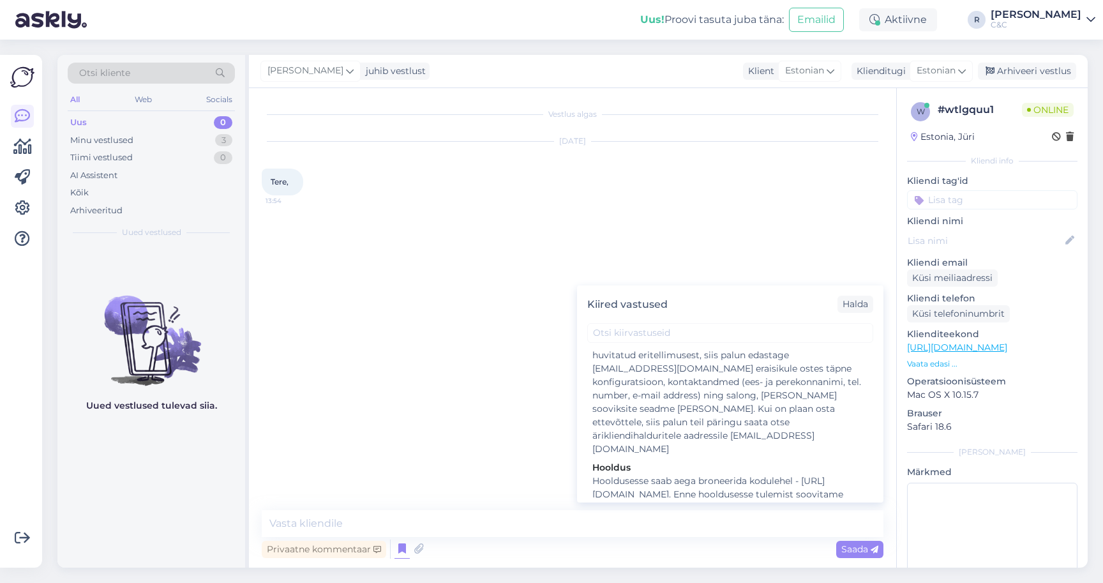
scroll to position [2556, 0]
click at [638, 561] on div "Tere" at bounding box center [730, 567] width 276 height 13
type textarea "Tere! Kuidas saan teid abistada?"
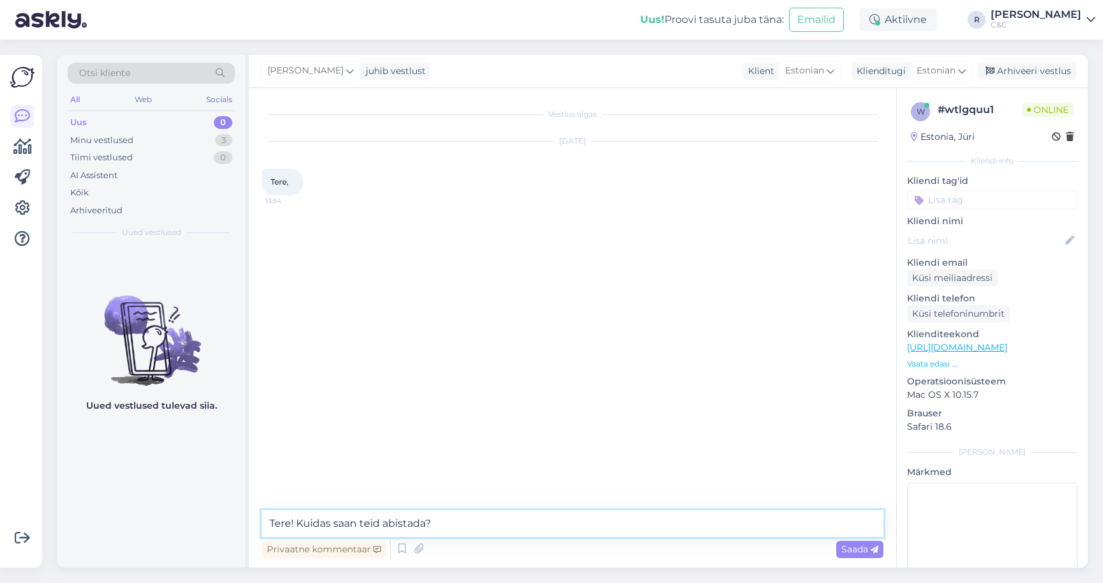
click at [532, 523] on textarea "Tere! Kuidas saan teid abistada?" at bounding box center [573, 523] width 622 height 27
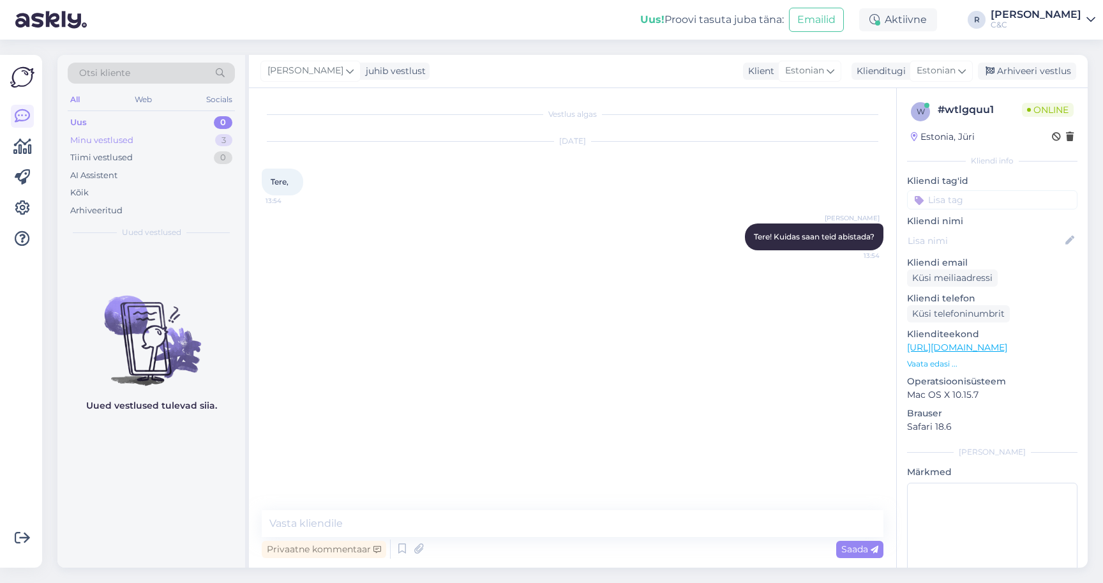
click at [215, 137] on div "3" at bounding box center [223, 140] width 17 height 13
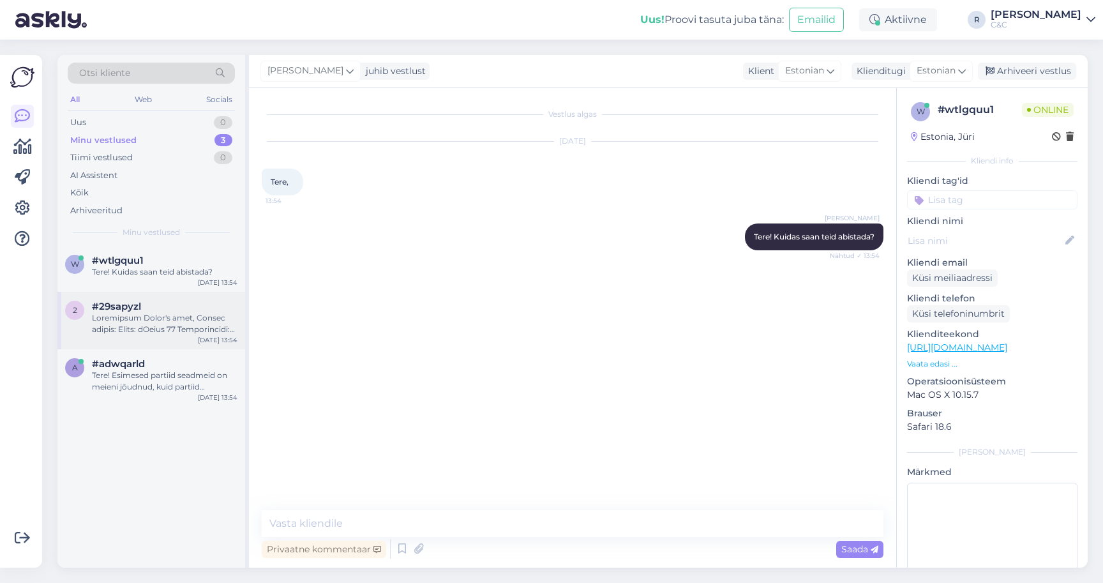
click at [153, 313] on div at bounding box center [165, 323] width 146 height 23
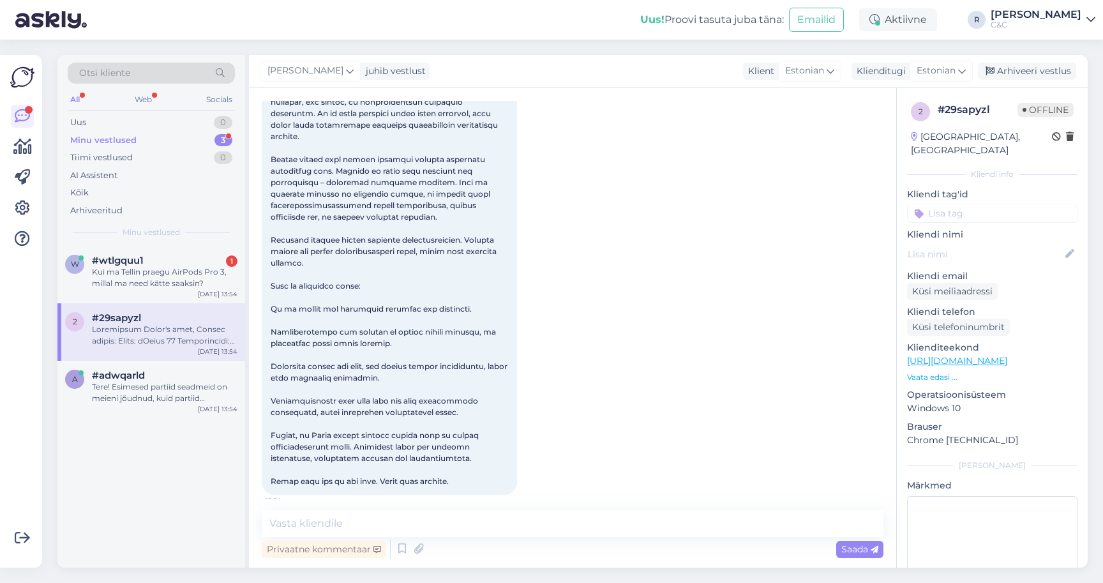
scroll to position [251, 0]
click at [359, 516] on textarea at bounding box center [573, 523] width 622 height 27
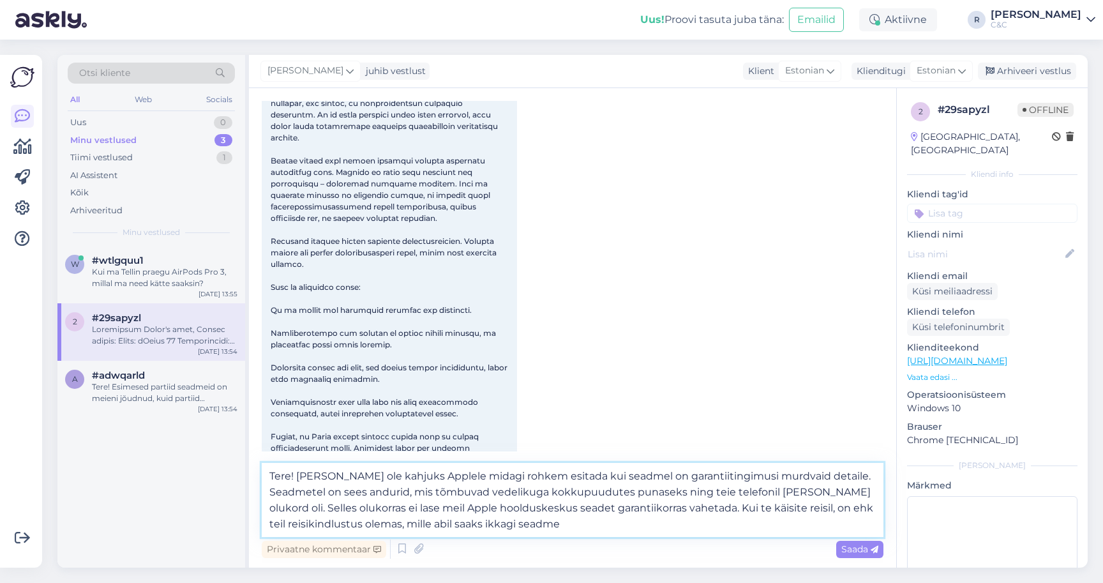
click at [741, 473] on textarea "Tere! [PERSON_NAME] ole kahjuks Applele midagi rohkem esitada kui seadmel on ga…" at bounding box center [573, 500] width 622 height 74
click at [820, 475] on textarea "Tere! [PERSON_NAME] ole kahjuks Applele midagi rohkem esitada kui seadmel on ga…" at bounding box center [573, 500] width 622 height 74
click at [811, 481] on textarea "Tere! [PERSON_NAME] ole kahjuks Applele midagi rohkem esitada kui seadmel on ga…" at bounding box center [573, 500] width 622 height 74
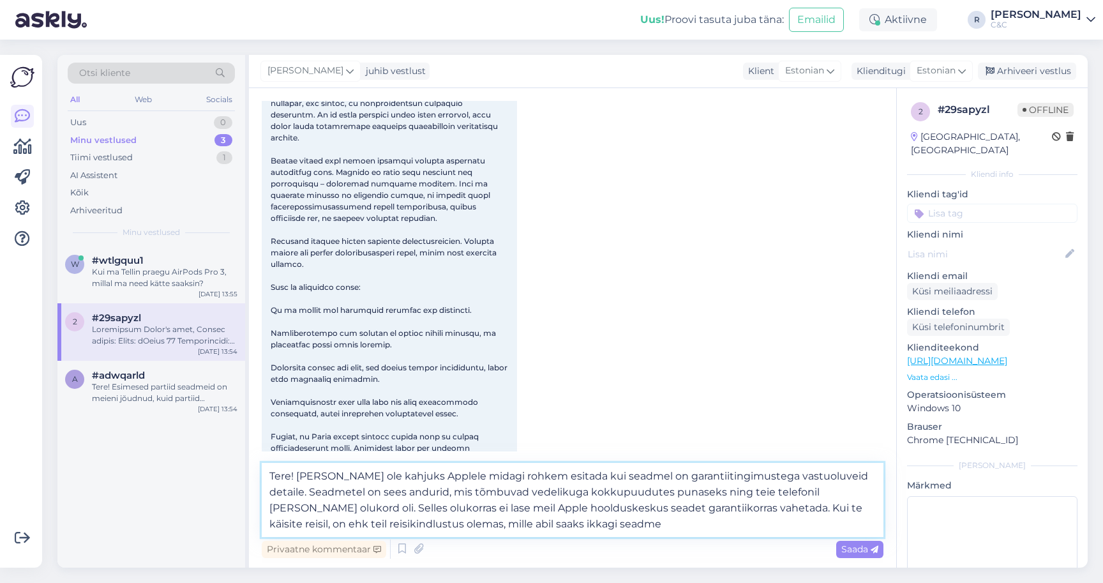
click at [783, 497] on textarea "Tere! [PERSON_NAME] ole kahjuks Applele midagi rohkem esitada kui seadmel on ga…" at bounding box center [573, 500] width 622 height 74
click at [679, 529] on textarea "Tere! [PERSON_NAME] ole kahjuks Applele midagi rohkem esitada kui seadmel on ga…" at bounding box center [573, 500] width 622 height 74
type textarea "Tere! [PERSON_NAME] ole kahjuks Applele midagi rohkem esitada kui seadmel on ga…"
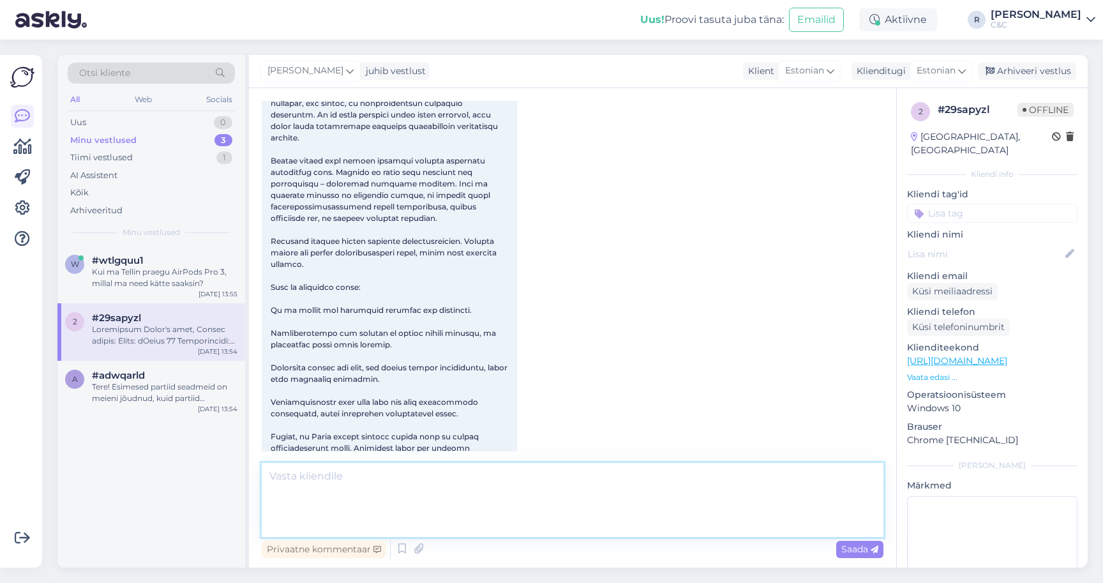
scroll to position [386, 0]
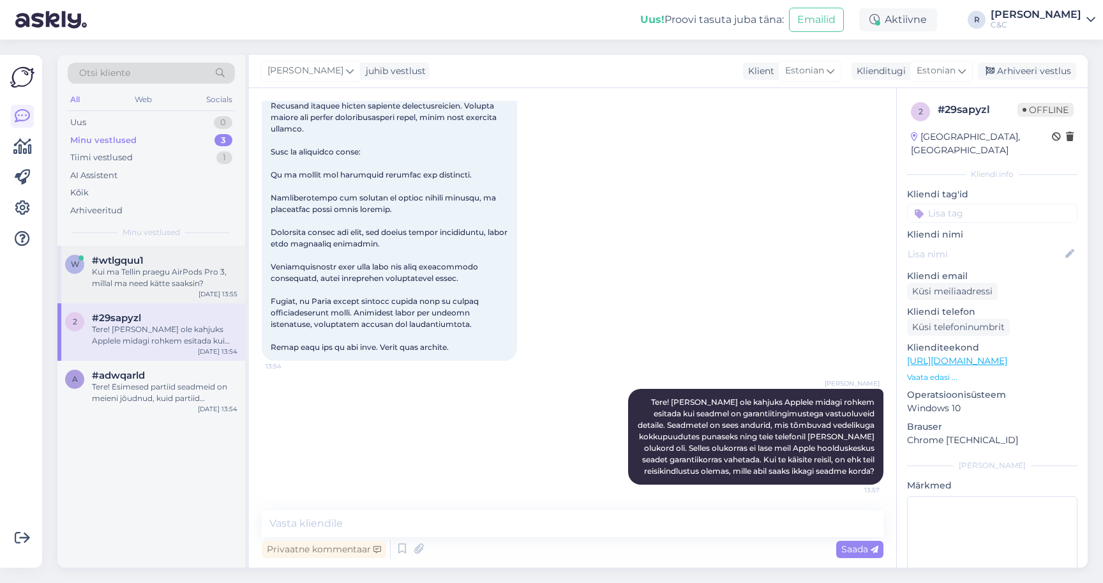
click at [151, 270] on div "Kui ma Tellin praegu AirPods Pro 3, millal ma need kätte saaksin?" at bounding box center [165, 277] width 146 height 23
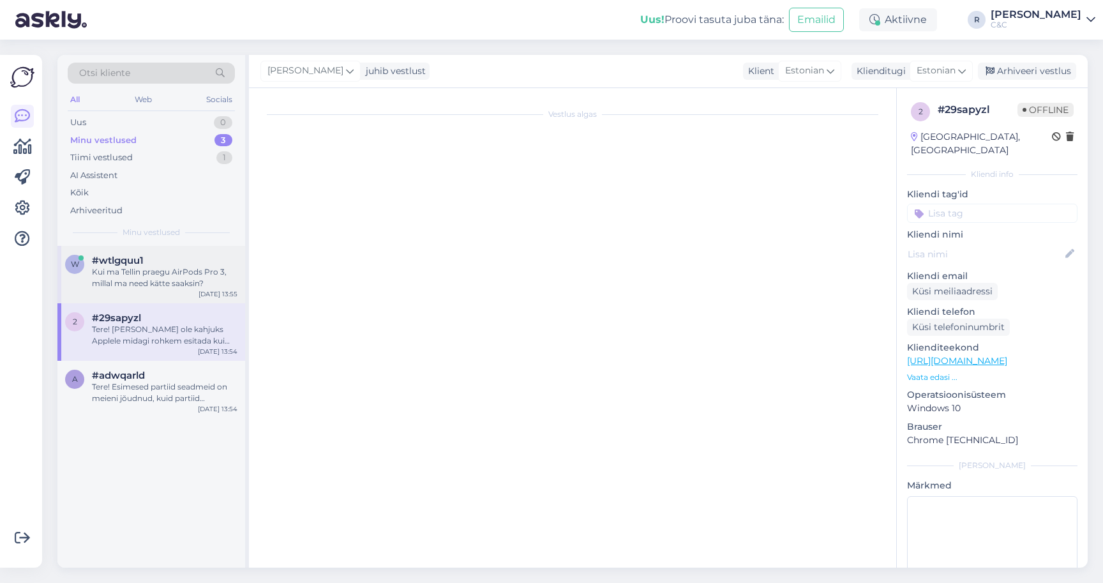
scroll to position [0, 0]
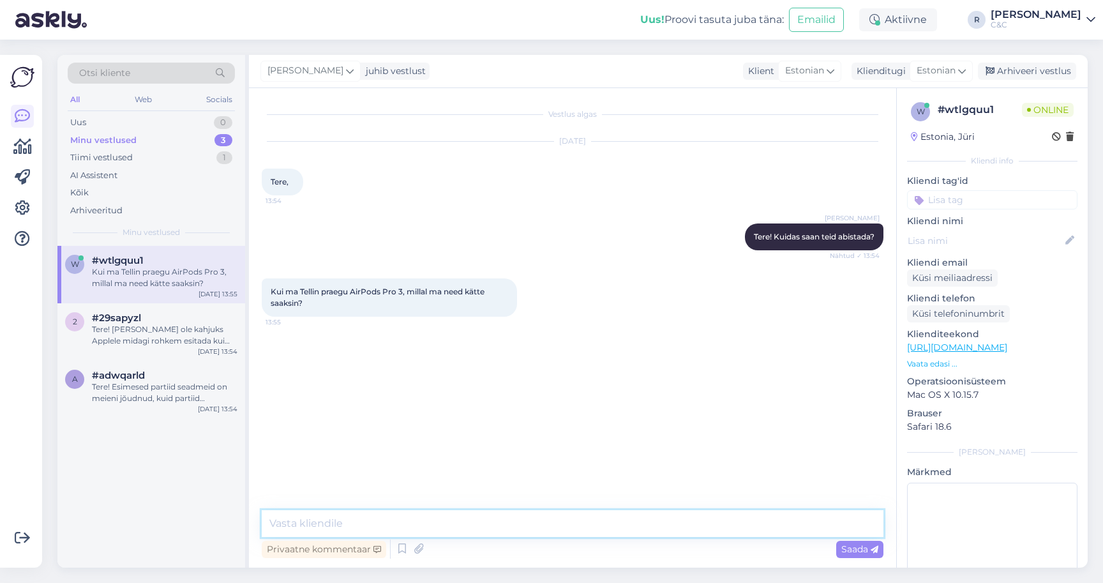
click at [430, 526] on textarea at bounding box center [573, 523] width 622 height 27
type textarea "Hetkel peaks arvestama ca 2-4 nädalaga."
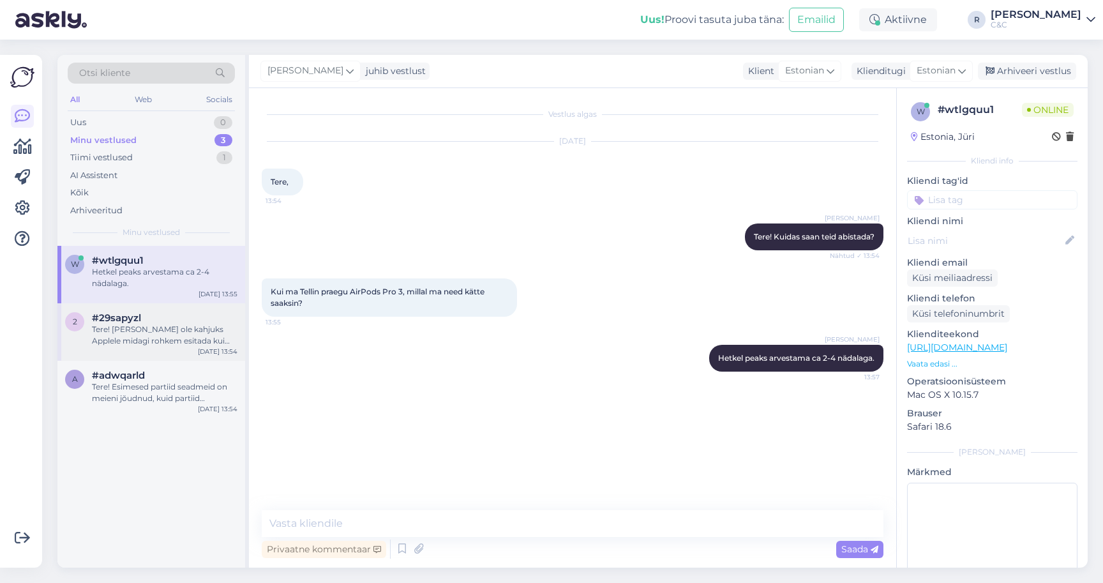
click at [122, 343] on div "Tere! [PERSON_NAME] ole kahjuks Applele midagi rohkem esitada kui seadmel on ga…" at bounding box center [165, 335] width 146 height 23
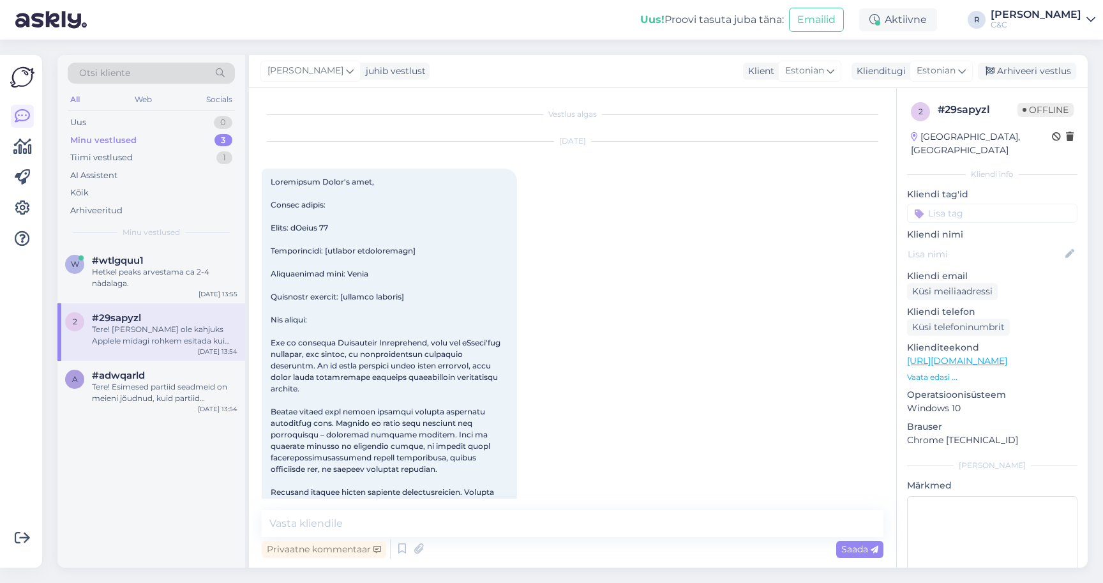
scroll to position [27, 0]
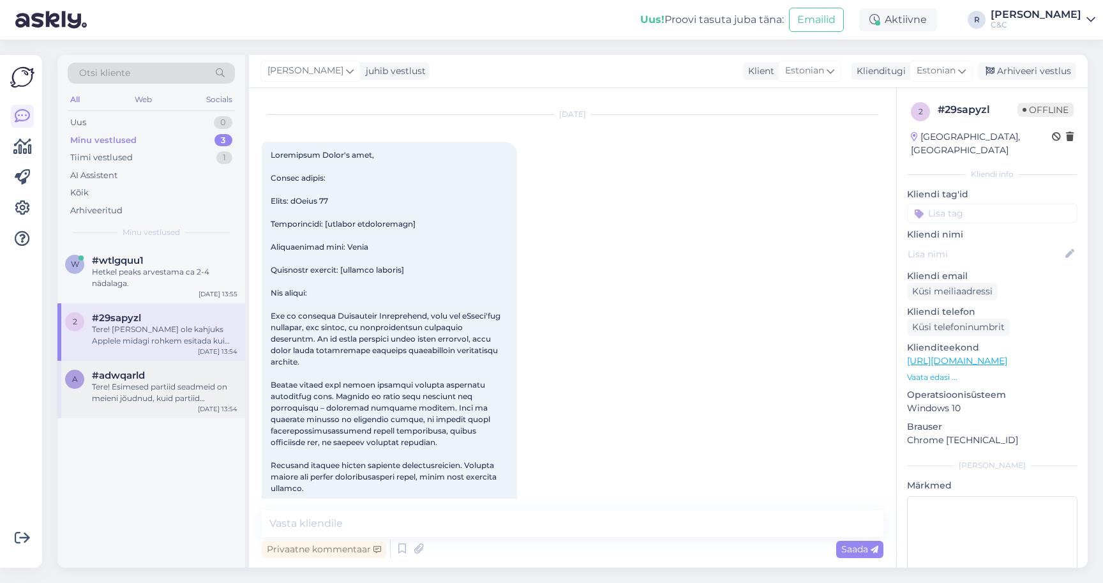
click at [142, 374] on span "#adwqarld" at bounding box center [118, 375] width 53 height 11
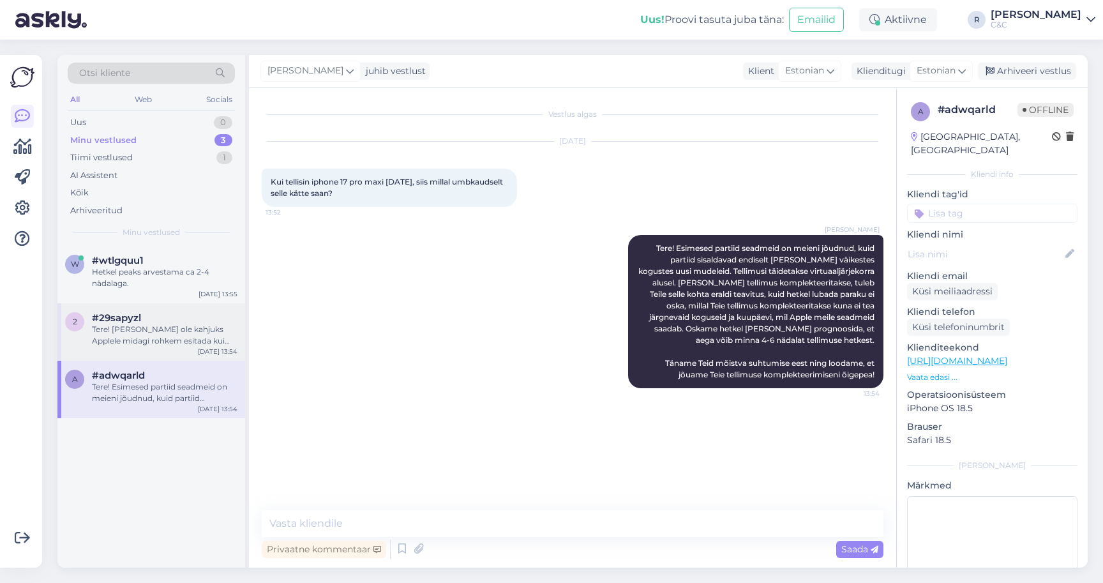
click at [156, 343] on div "Tere! [PERSON_NAME] ole kahjuks Applele midagi rohkem esitada kui seadmel on ga…" at bounding box center [165, 335] width 146 height 23
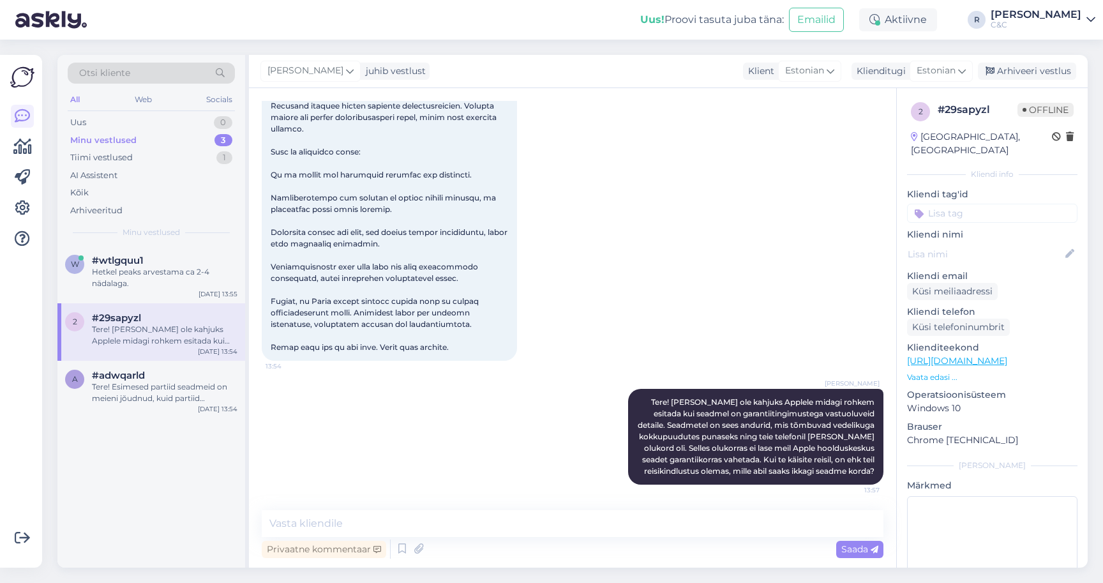
scroll to position [386, 0]
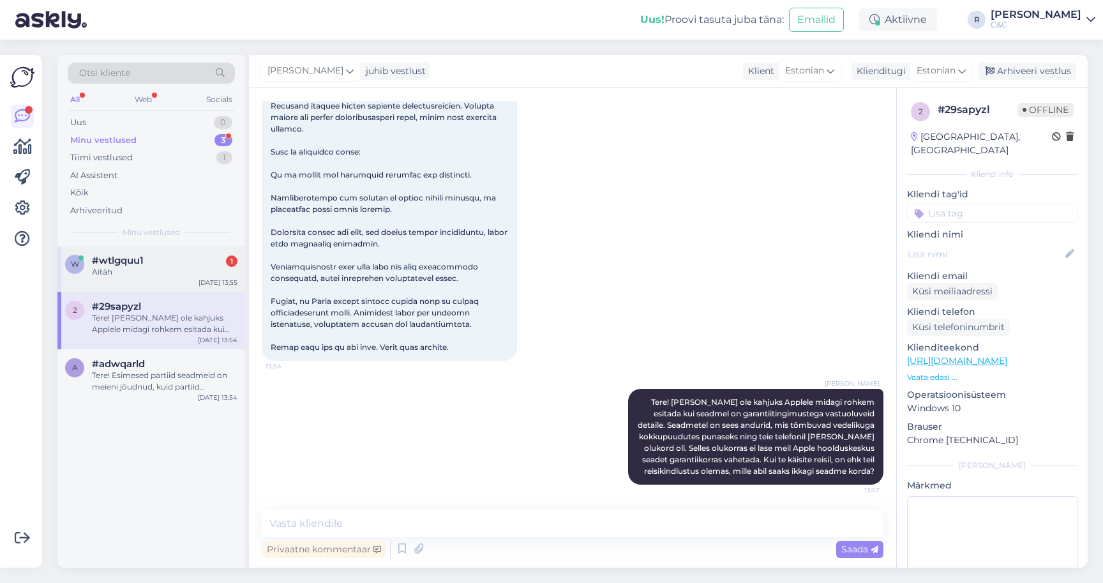
click at [170, 269] on div "Aitäh" at bounding box center [165, 271] width 146 height 11
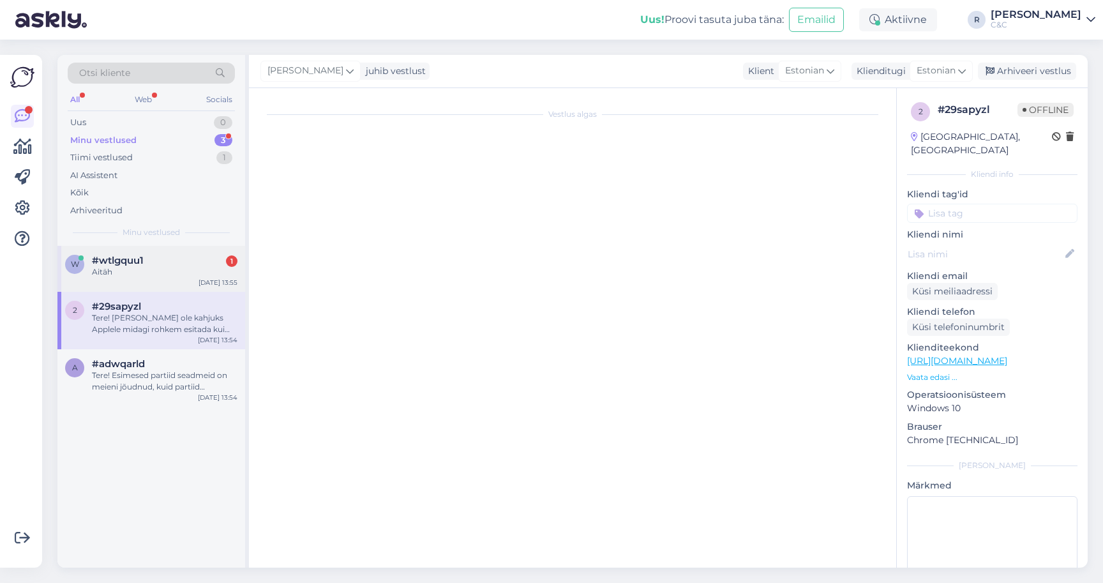
scroll to position [0, 0]
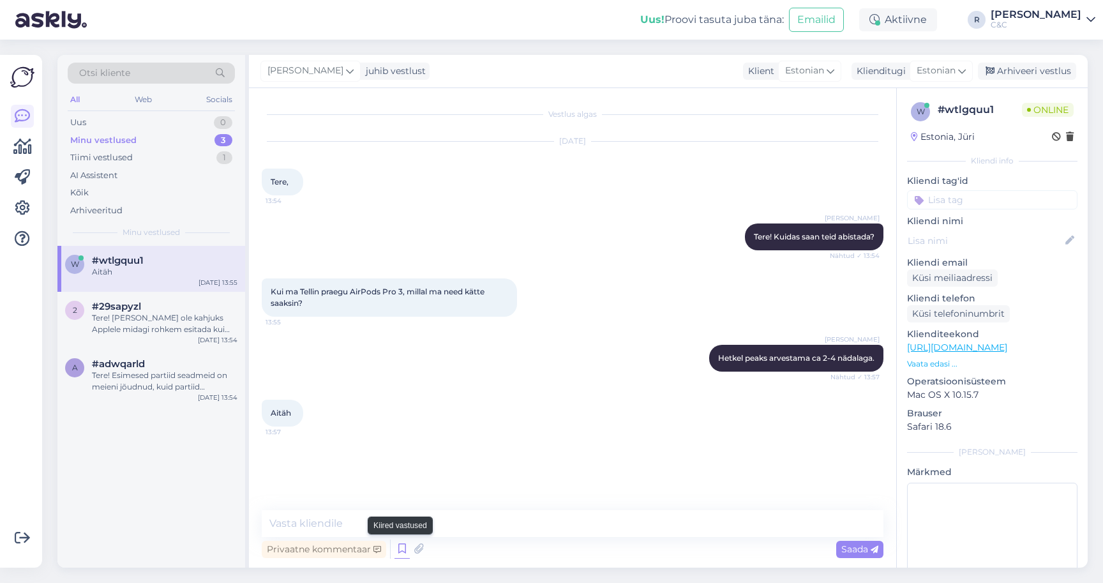
click at [403, 546] on icon at bounding box center [402, 548] width 15 height 19
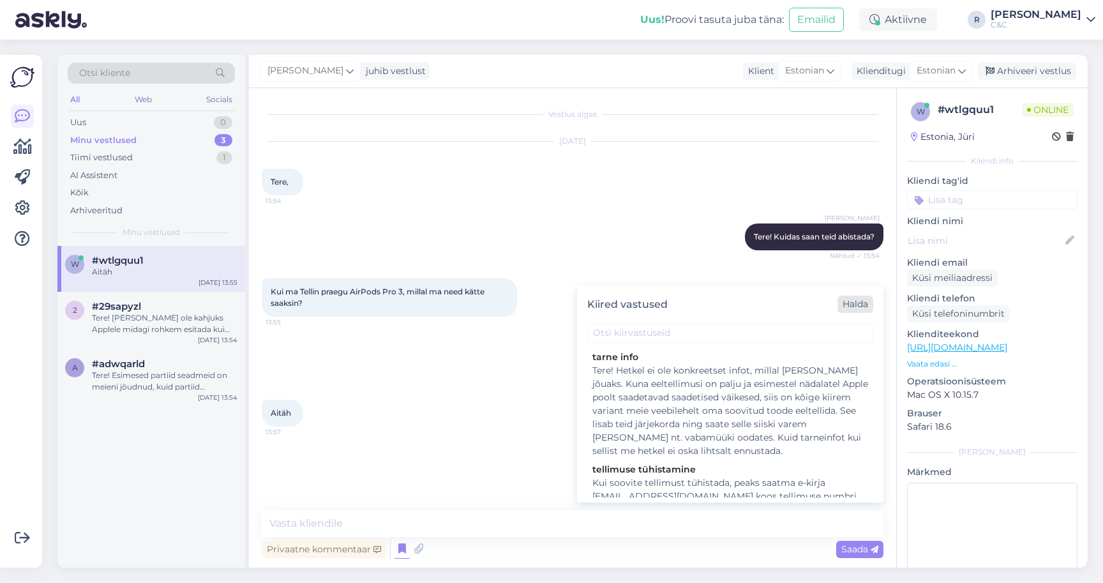
click at [845, 296] on div "Halda" at bounding box center [856, 304] width 36 height 17
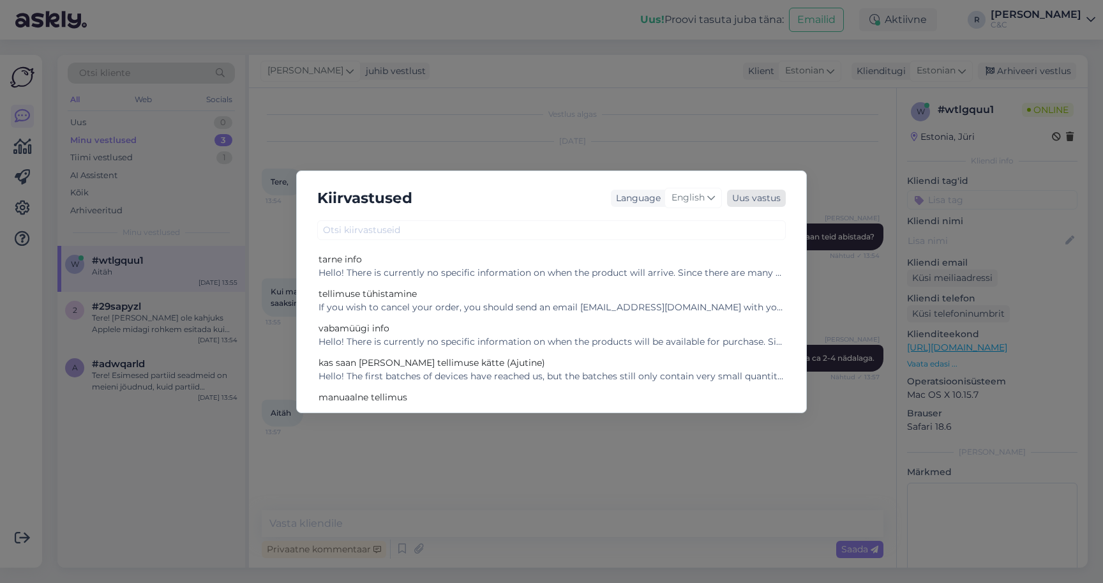
click at [751, 199] on div "Uus vastus" at bounding box center [756, 198] width 59 height 17
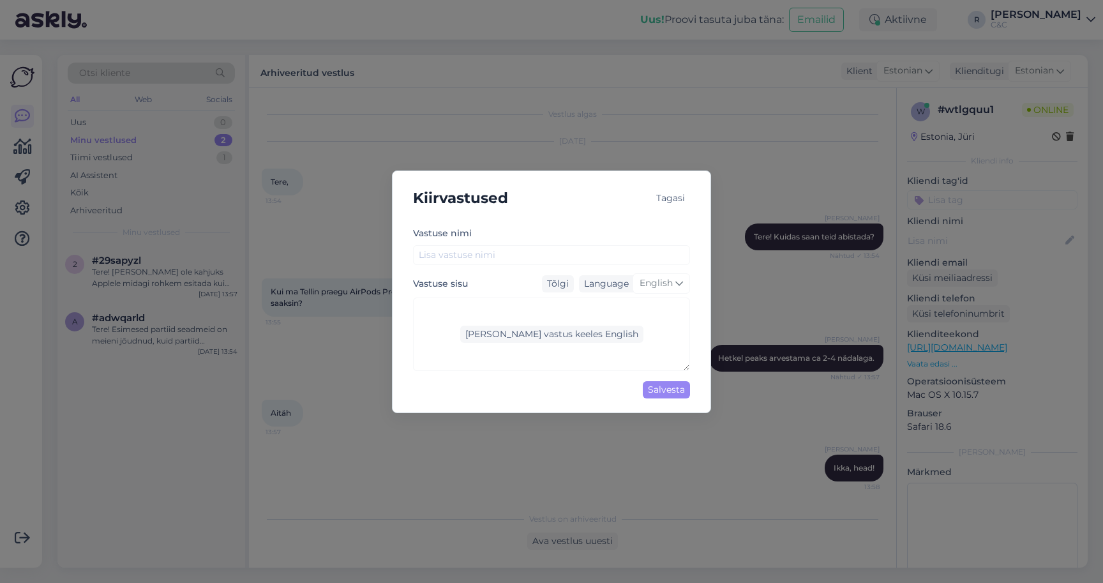
click at [674, 193] on div "Tagasi" at bounding box center [670, 198] width 39 height 17
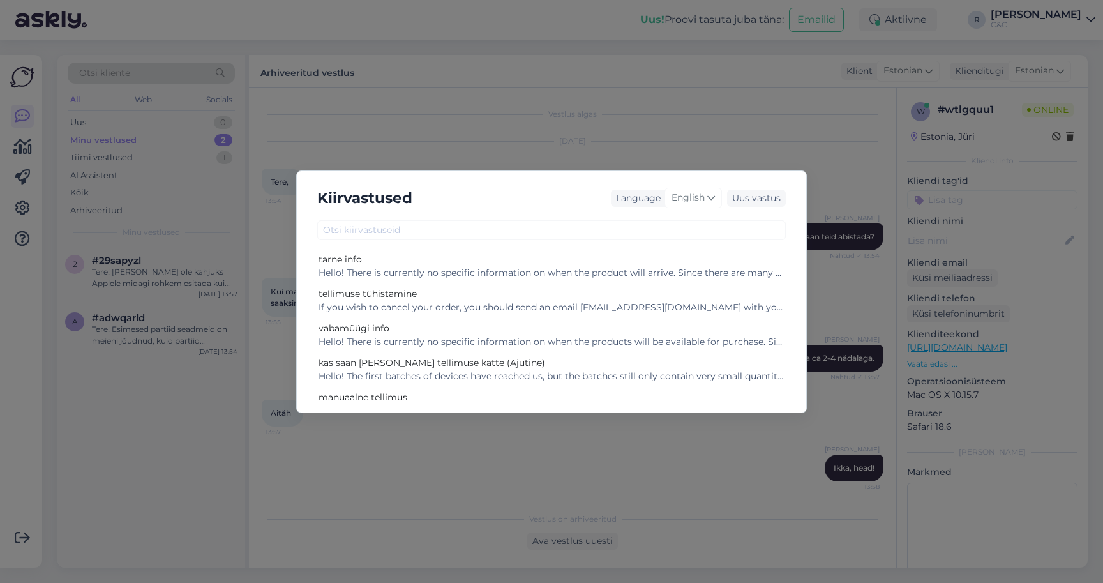
click at [758, 147] on div "Kiirvastused Language English Uus vastus tarne info Hello! There is currently n…" at bounding box center [551, 291] width 1103 height 583
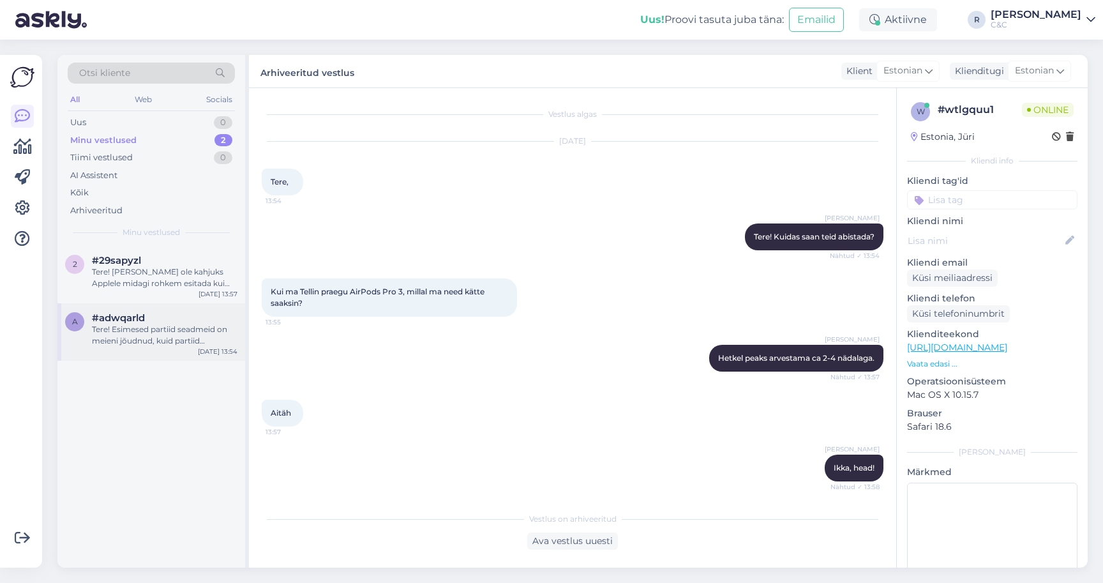
click at [239, 353] on div "a #adwqarld Tere! Esimesed partiid seadmeid on meieni jõudnud, kuid partiid sis…" at bounding box center [151, 331] width 188 height 57
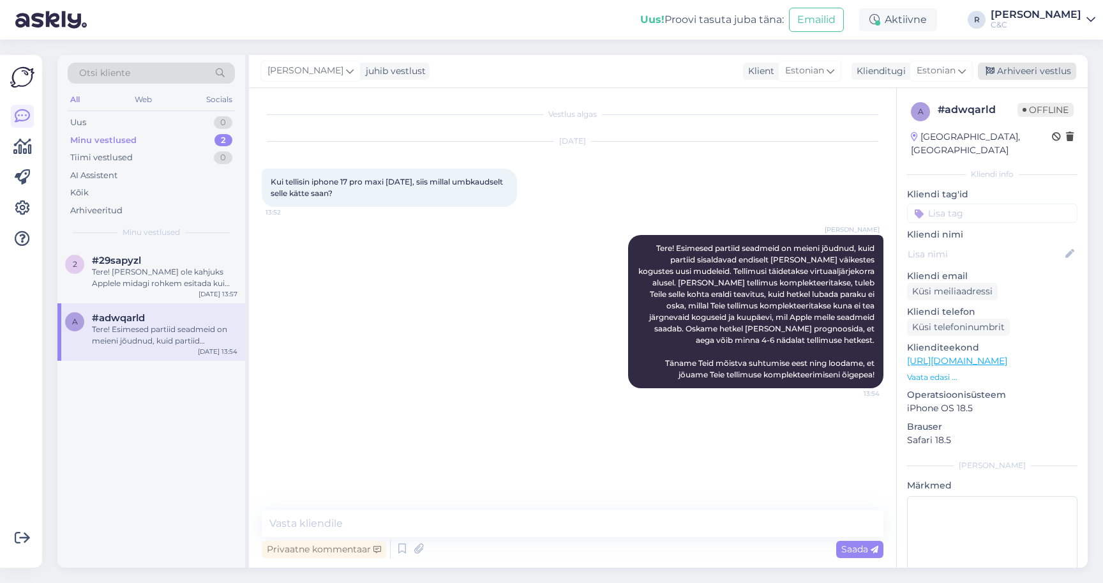
click at [1023, 77] on div "Arhiveeri vestlus" at bounding box center [1027, 71] width 98 height 17
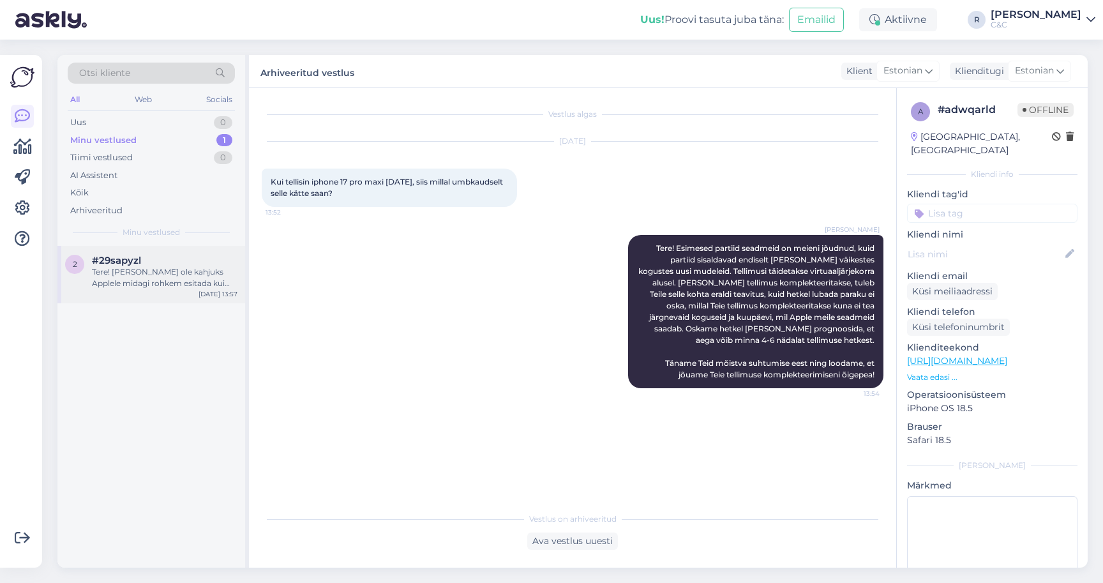
click at [143, 268] on div "Tere! [PERSON_NAME] ole kahjuks Applele midagi rohkem esitada kui seadmel on ga…" at bounding box center [165, 277] width 146 height 23
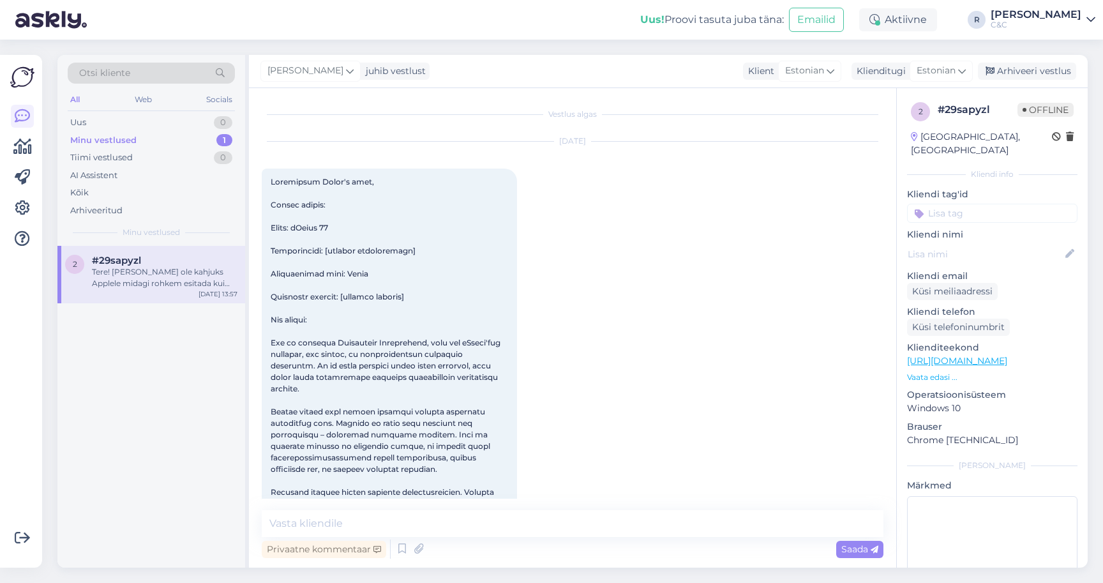
scroll to position [386, 0]
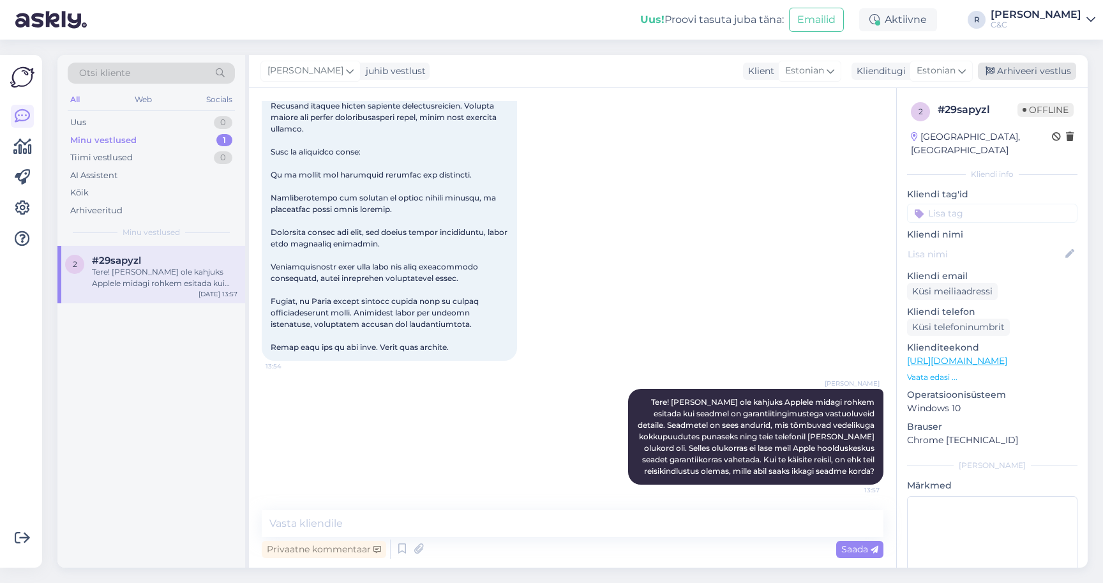
click at [1039, 73] on div "Arhiveeri vestlus" at bounding box center [1027, 71] width 98 height 17
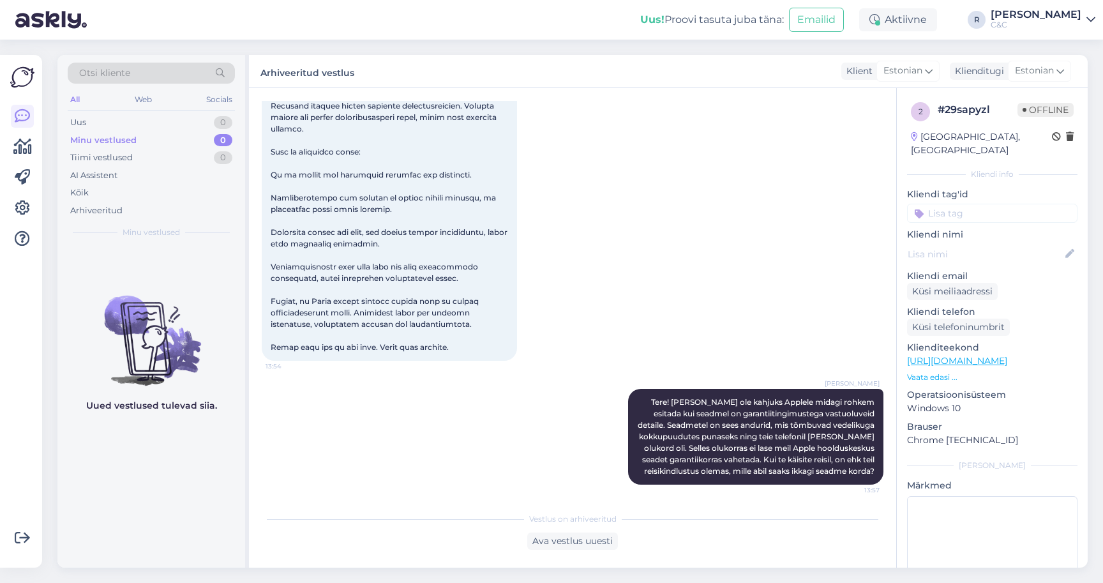
click at [588, 3] on div "Uus! Proovi tasuta [PERSON_NAME]: Emailid Aktiivne R [PERSON_NAME] C&C" at bounding box center [551, 20] width 1103 height 40
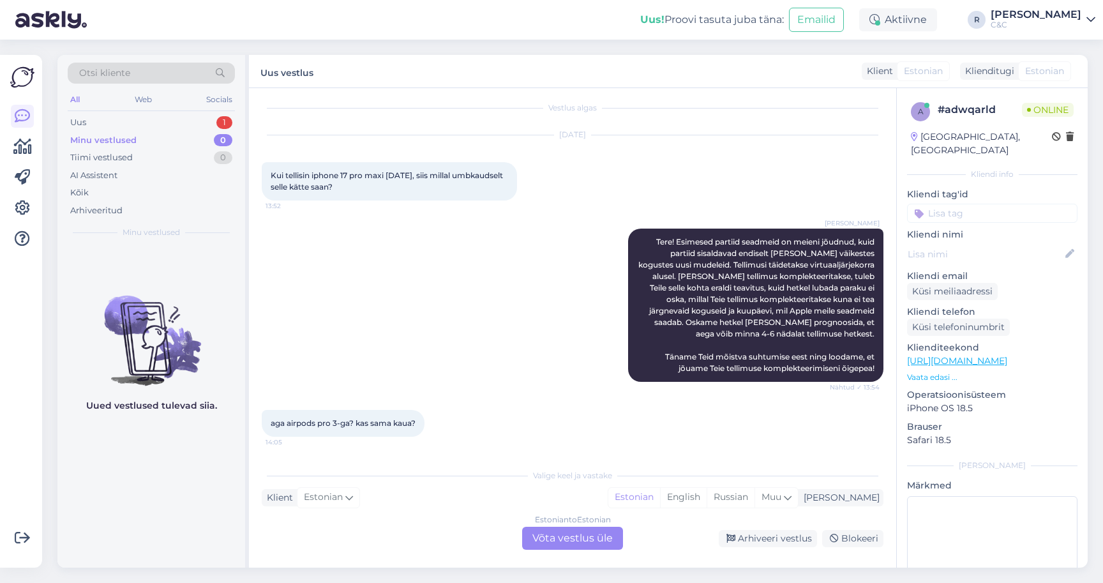
click at [564, 542] on div "Estonian to Estonian Võta vestlus üle" at bounding box center [572, 538] width 101 height 23
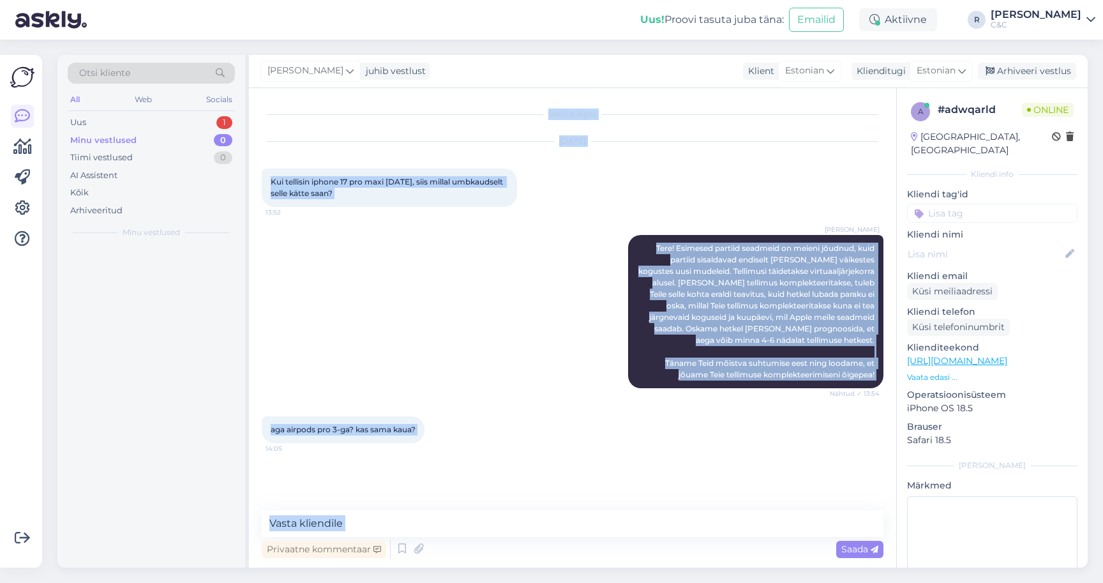
click at [564, 542] on div "Privaatne kommentaar Saada" at bounding box center [573, 549] width 622 height 24
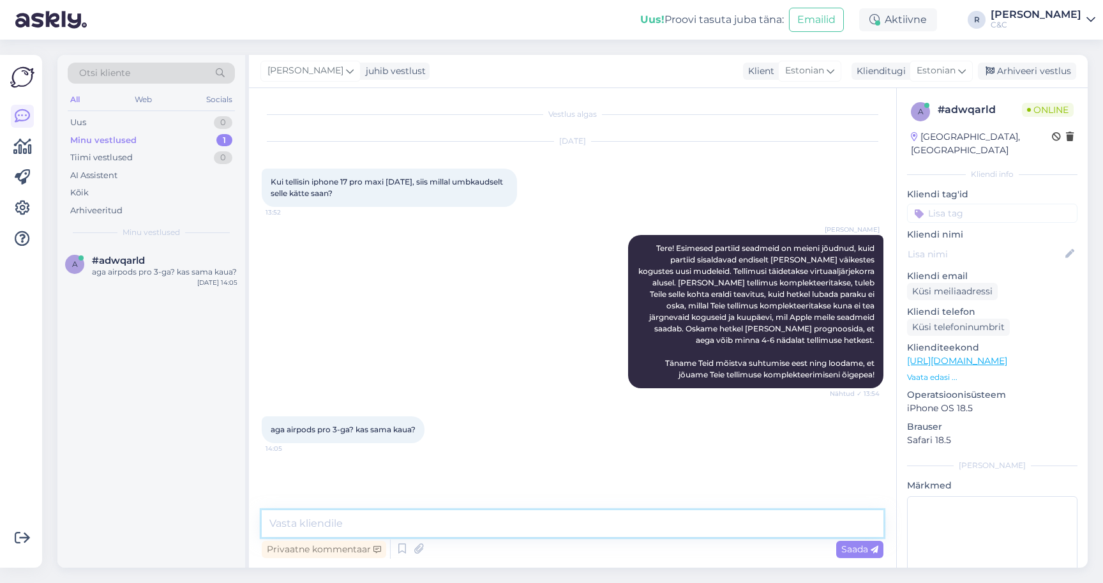
click at [520, 529] on textarea at bounding box center [573, 523] width 622 height 27
type textarea "[PERSON_NAME] vähem. al. 2 nädalat."
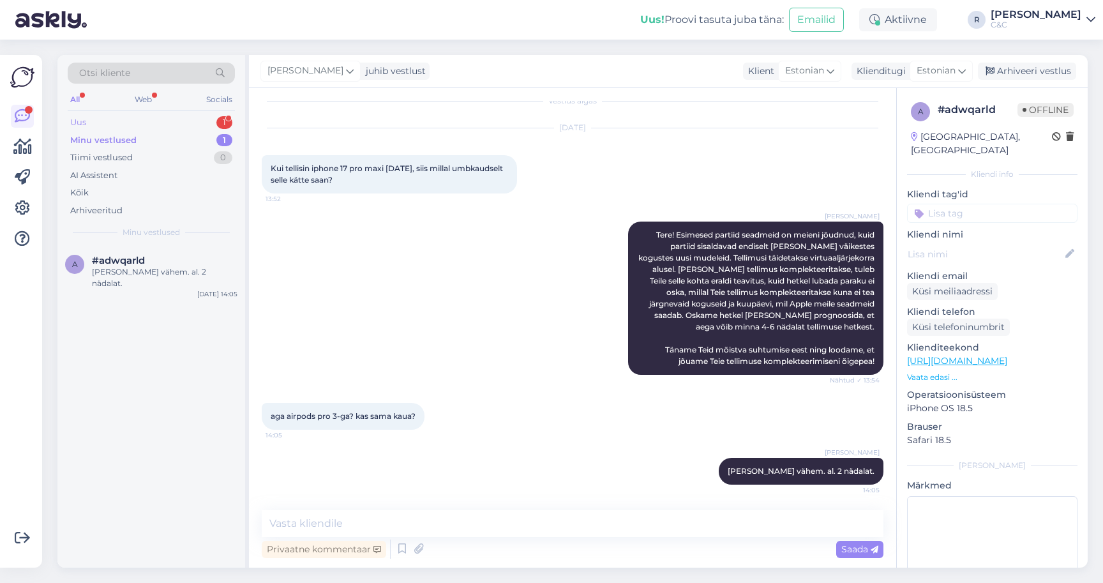
click at [198, 128] on div "Uus 1" at bounding box center [151, 123] width 167 height 18
click at [165, 227] on span "Uued vestlused" at bounding box center [151, 232] width 59 height 11
click at [149, 268] on div "Tere. Kas [GEOGRAPHIC_DATA] kuskil kohapeal iPhone 17 pro ka olemas on?" at bounding box center [165, 277] width 146 height 23
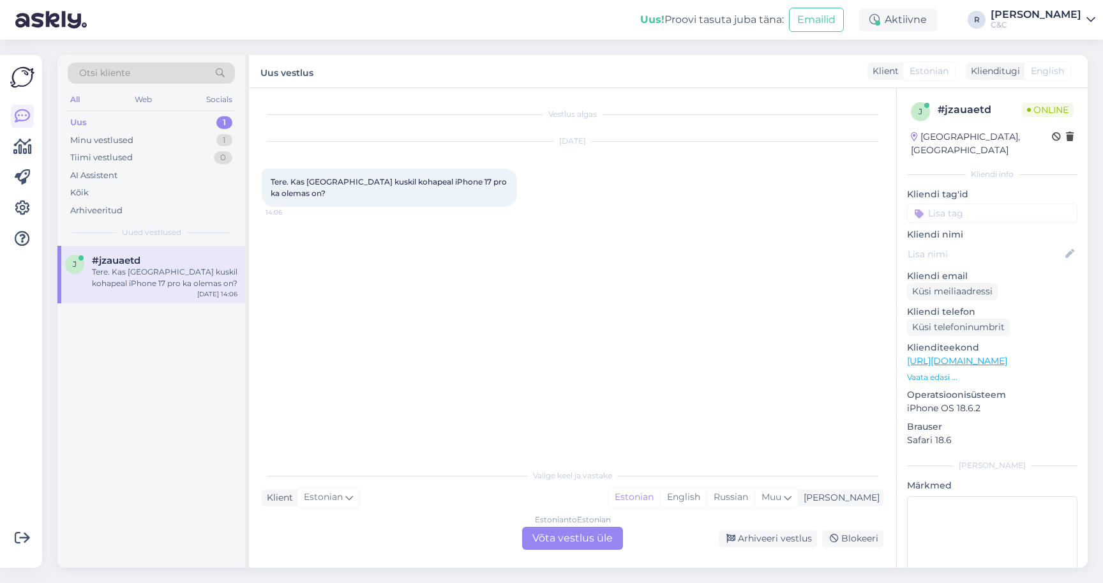
click at [552, 543] on div "Estonian to Estonian Võta vestlus üle" at bounding box center [572, 538] width 101 height 23
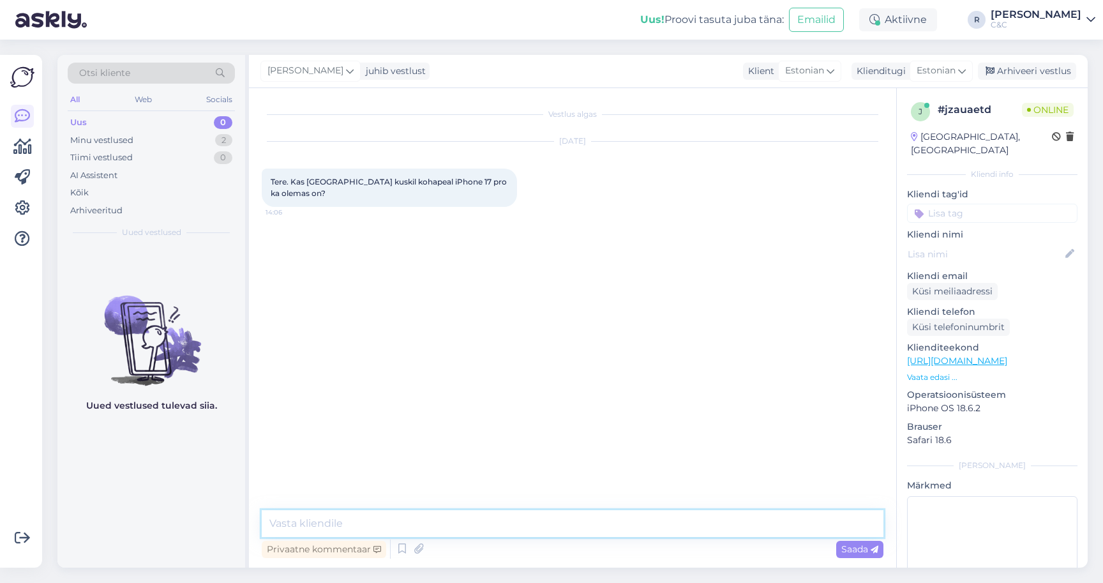
click at [509, 527] on textarea at bounding box center [573, 523] width 622 height 27
click at [391, 549] on div "Privaatne kommentaar Saada" at bounding box center [573, 549] width 622 height 24
click at [398, 549] on icon at bounding box center [402, 548] width 15 height 19
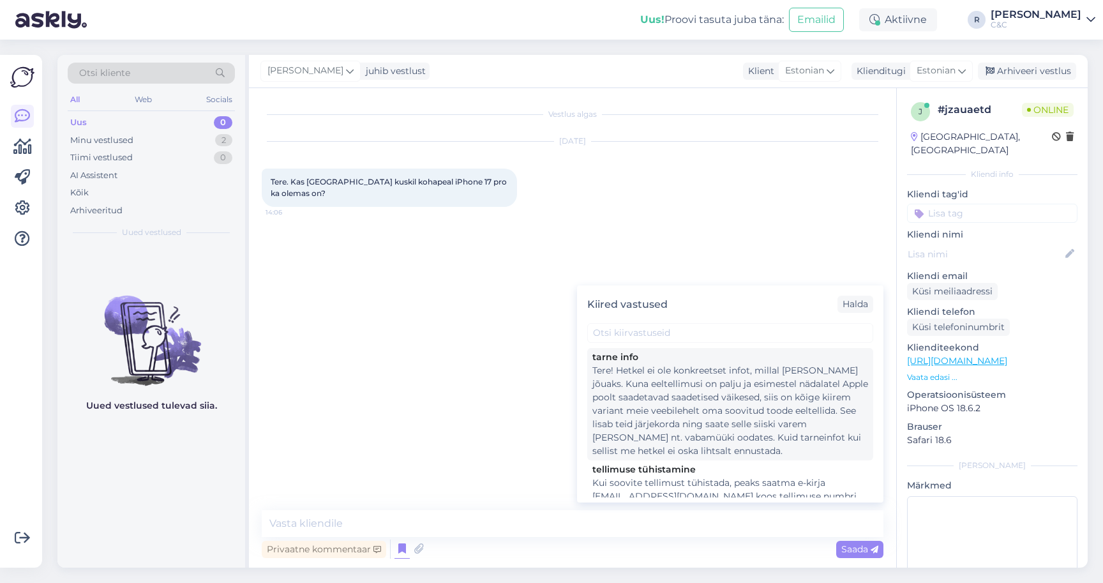
click at [694, 393] on div "Tere! Hetkel ei ole konkreetset infot, millal [PERSON_NAME] jõuaks. Kuna eeltel…" at bounding box center [730, 411] width 276 height 94
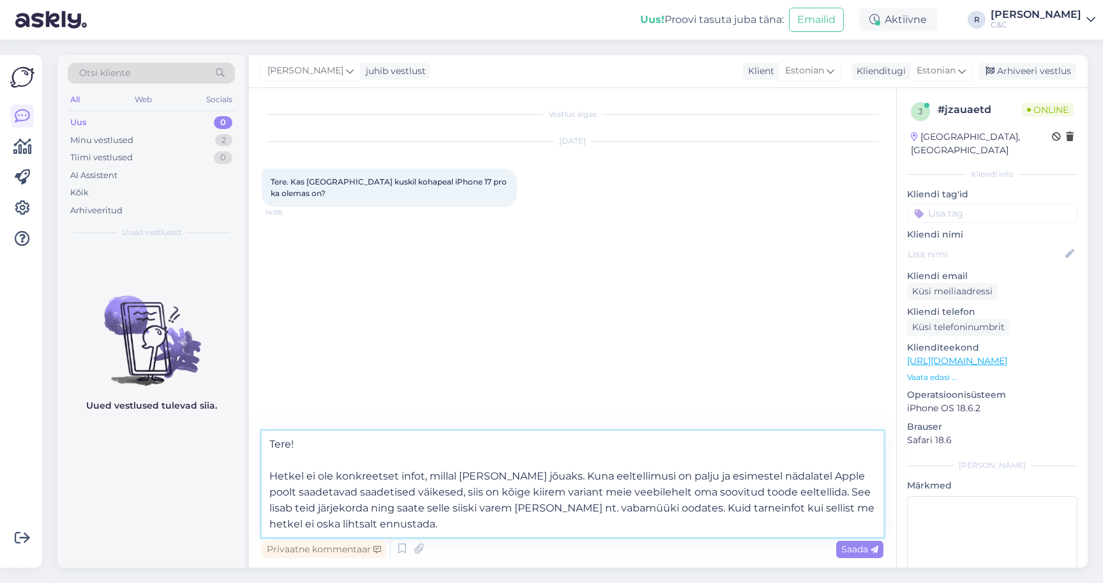
click at [507, 476] on textarea "Tere! Hetkel ei ole konkreetset infot, millal [PERSON_NAME] jõuaks. Kuna eeltel…" at bounding box center [573, 484] width 622 height 106
type textarea "Tere! Hetkel ei ole konkreetset infot, millal toode vabamüüki kohapeale jõuaks.…"
click at [577, 512] on textarea "Tere! Hetkel ei ole konkreetset infot, millal toode vabamüüki kohapeale jõuaks.…" at bounding box center [573, 484] width 622 height 106
click at [565, 525] on textarea "Tere! Hetkel ei ole konkreetset infot, millal toode vabamüüki kohapeale jõuaks.…" at bounding box center [573, 484] width 622 height 106
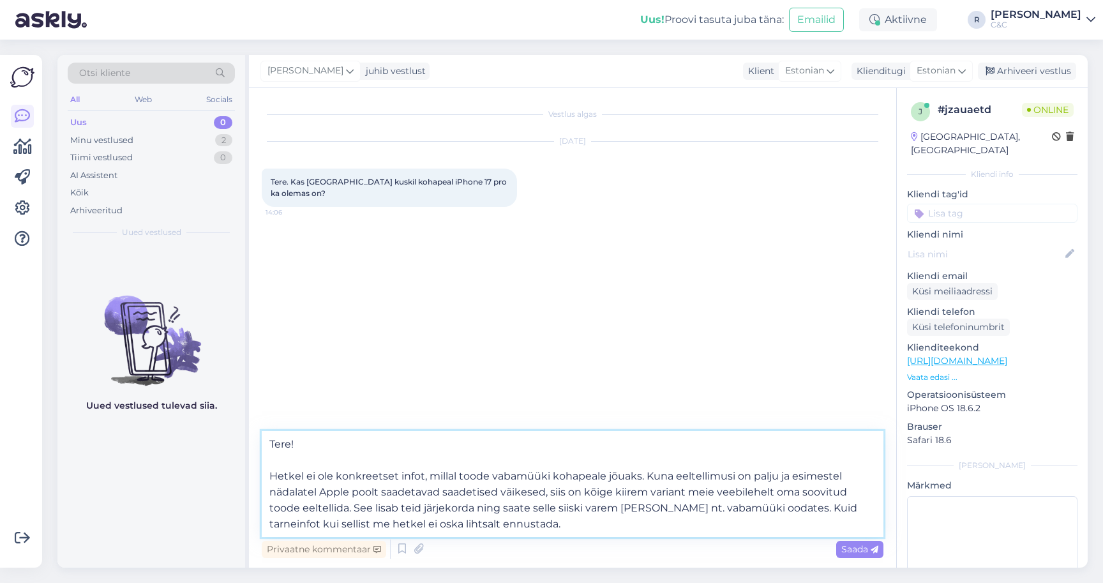
click at [559, 525] on textarea "Tere! Hetkel ei ole konkreetset infot, millal toode vabamüüki kohapeale jõuaks.…" at bounding box center [573, 484] width 622 height 106
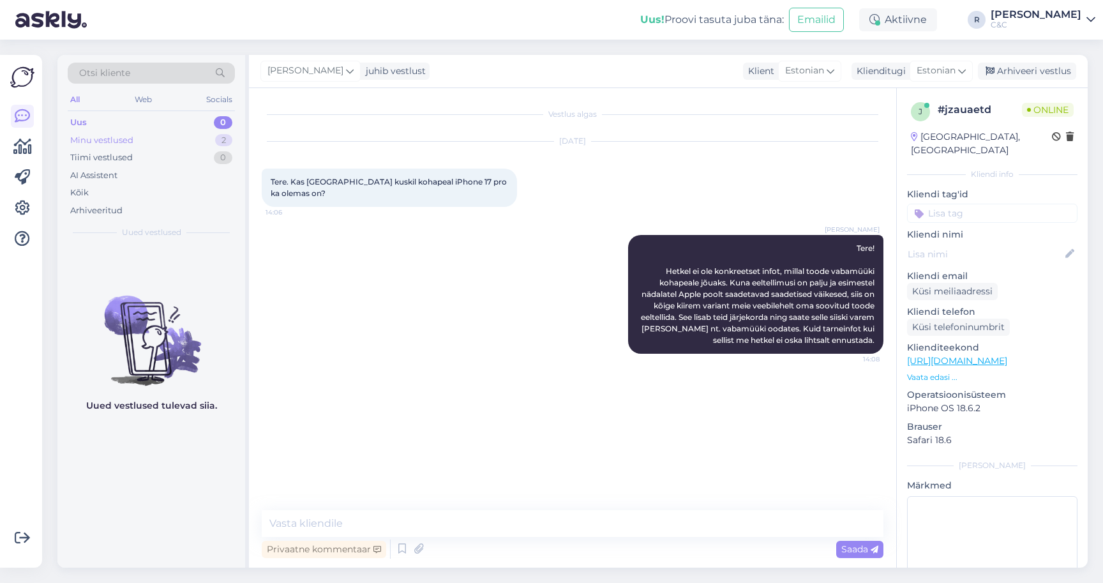
click at [217, 138] on div "2" at bounding box center [223, 140] width 17 height 13
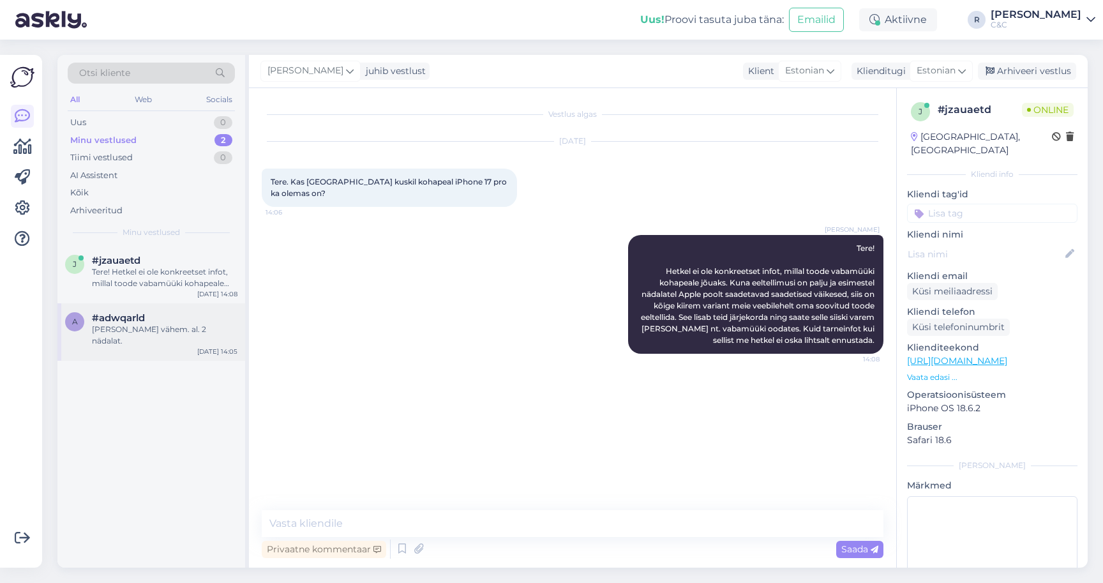
click at [169, 315] on div "#adwqarld" at bounding box center [165, 317] width 146 height 11
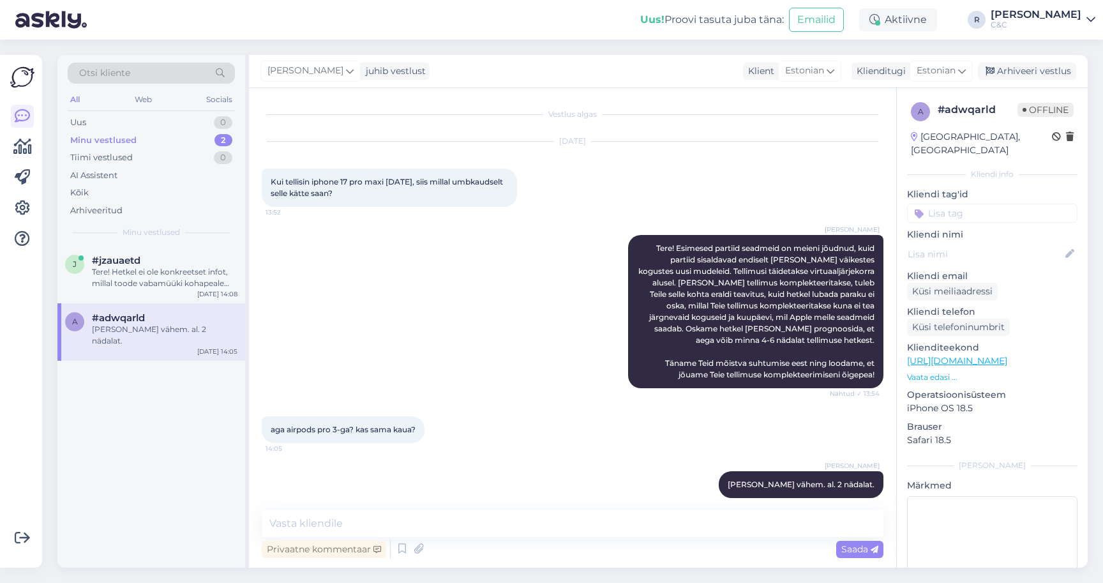
scroll to position [13, 0]
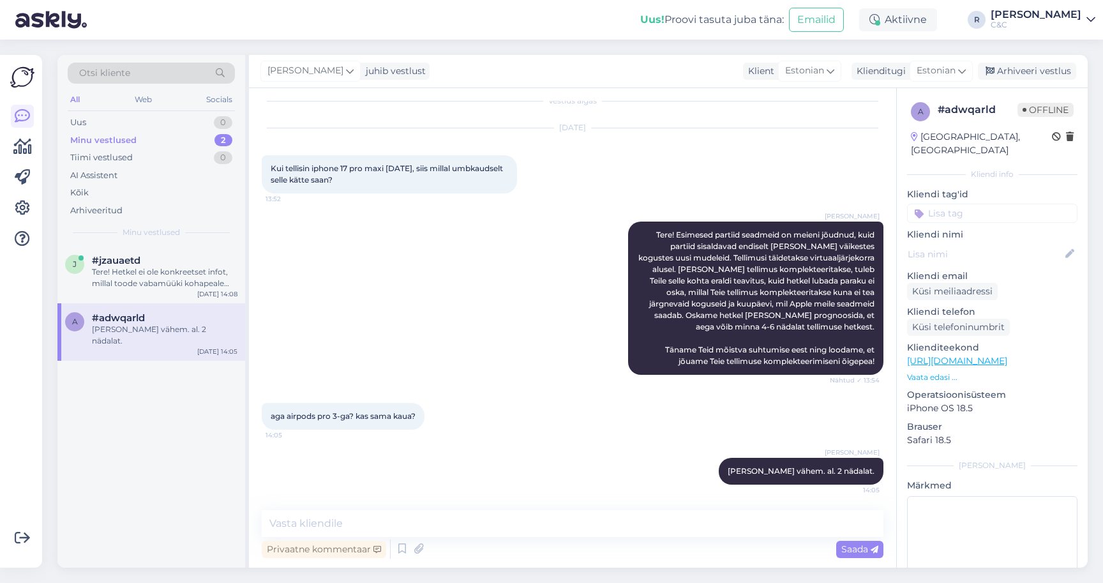
click at [425, 231] on div "[PERSON_NAME] Tere! Esimesed partiid seadmeid on meieni jõudnud, kuid partiid s…" at bounding box center [573, 297] width 622 height 181
click at [213, 282] on div "[DATE] 14:08" at bounding box center [217, 283] width 40 height 10
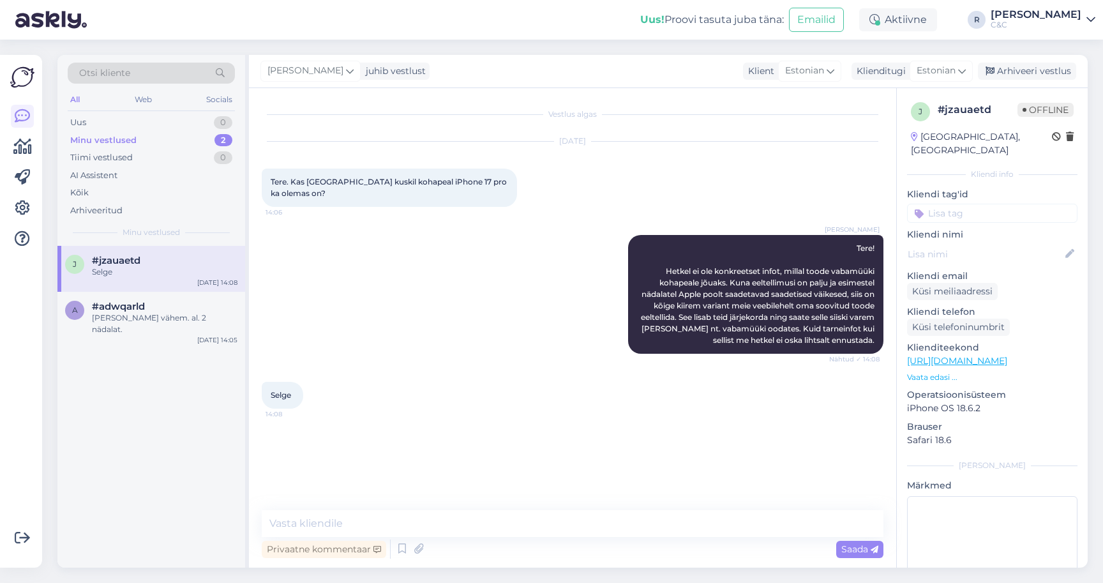
scroll to position [0, 0]
click at [1038, 68] on div "Arhiveeri vestlus" at bounding box center [1027, 71] width 98 height 17
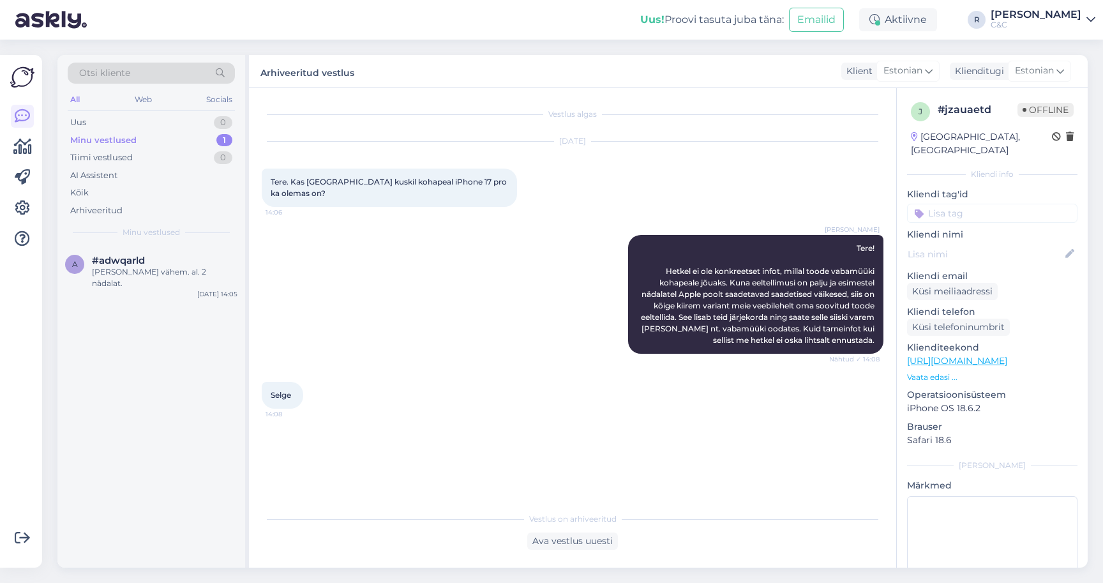
click at [177, 241] on div "Otsi kliente All Web Socials Uus 0 Minu vestlused 1 Tiimi vestlused 0 AI Assist…" at bounding box center [151, 150] width 188 height 191
click at [215, 251] on div "a #adwqarld [PERSON_NAME] vähem. al. 2 nädalat. [DATE] 14:05" at bounding box center [151, 274] width 188 height 57
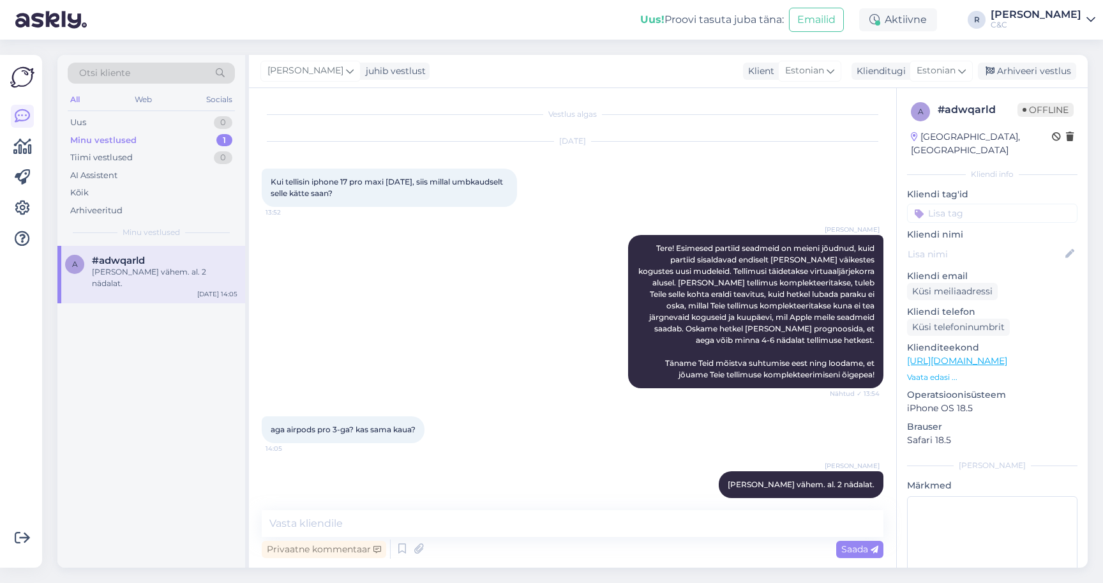
scroll to position [13, 0]
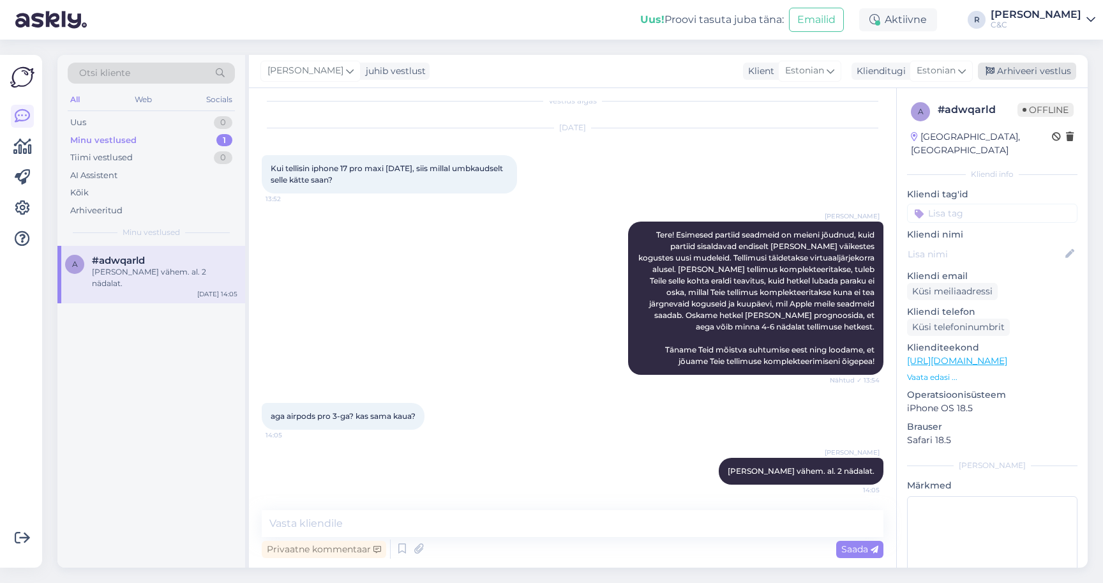
click at [1050, 77] on div "Arhiveeri vestlus" at bounding box center [1027, 71] width 98 height 17
